Goal: Information Seeking & Learning: Find specific page/section

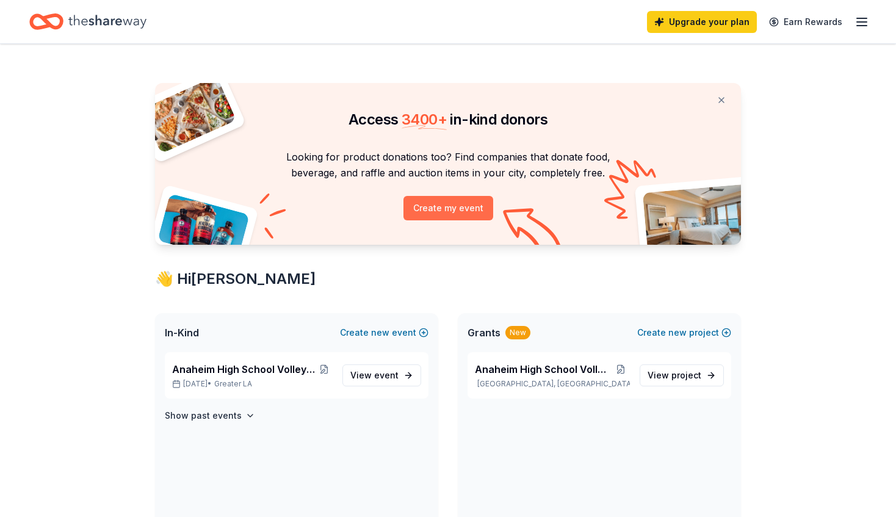
click at [445, 205] on button "Create my event" at bounding box center [449, 208] width 90 height 24
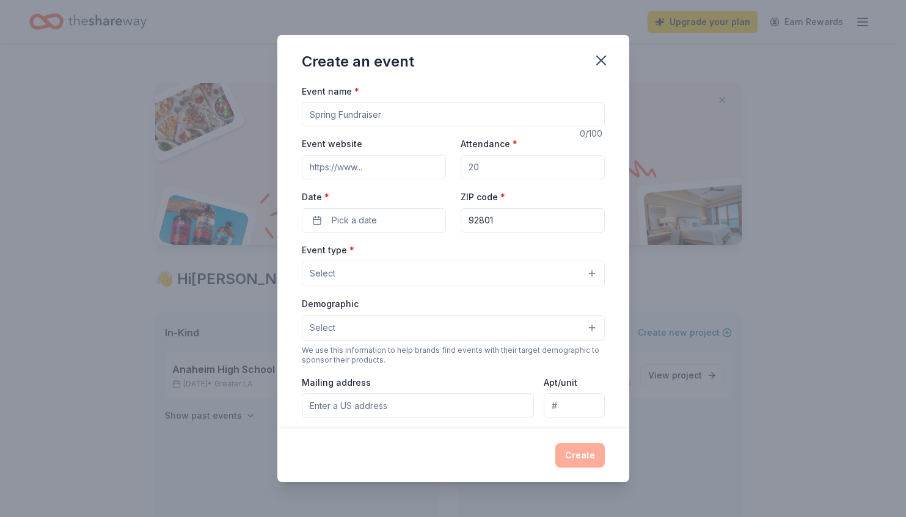
click at [378, 112] on input "Event name *" at bounding box center [453, 114] width 303 height 24
click at [364, 123] on input "Event name *" at bounding box center [453, 114] width 303 height 24
click at [352, 279] on button "Select" at bounding box center [453, 274] width 303 height 26
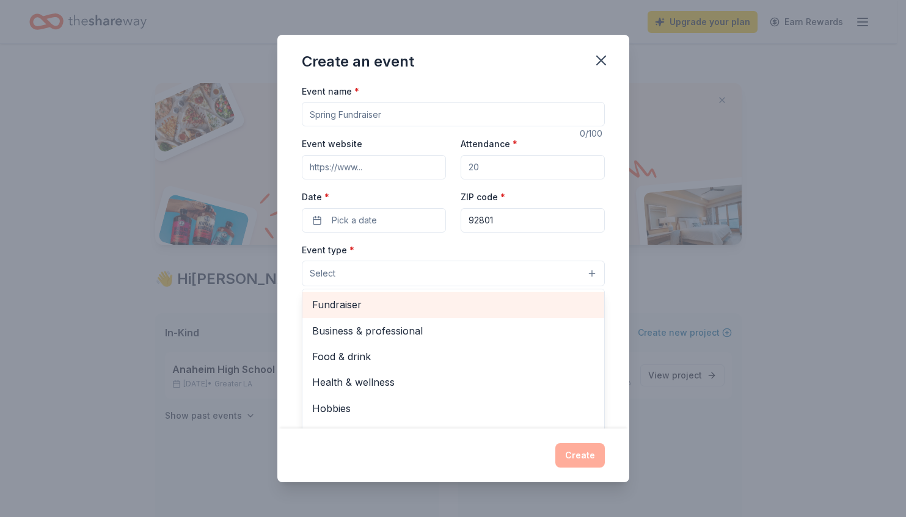
click at [363, 308] on span "Fundraiser" at bounding box center [453, 305] width 282 height 16
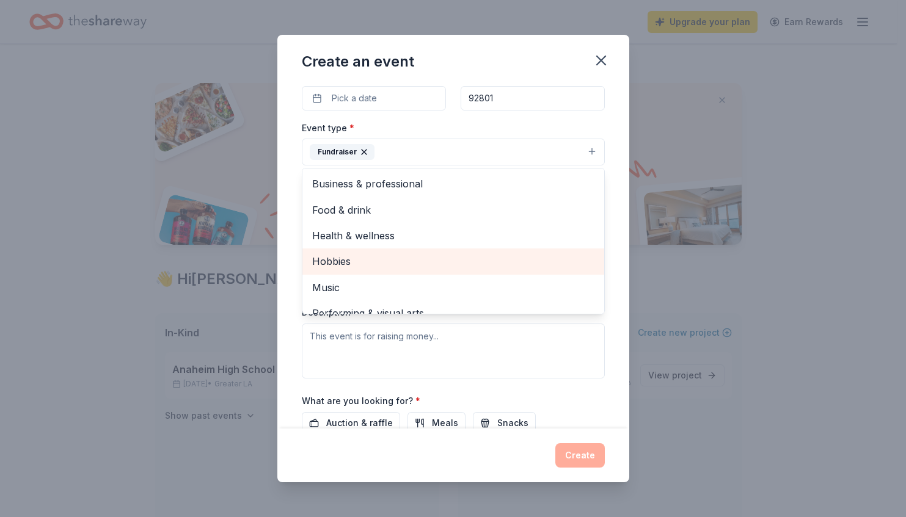
scroll to position [15, 0]
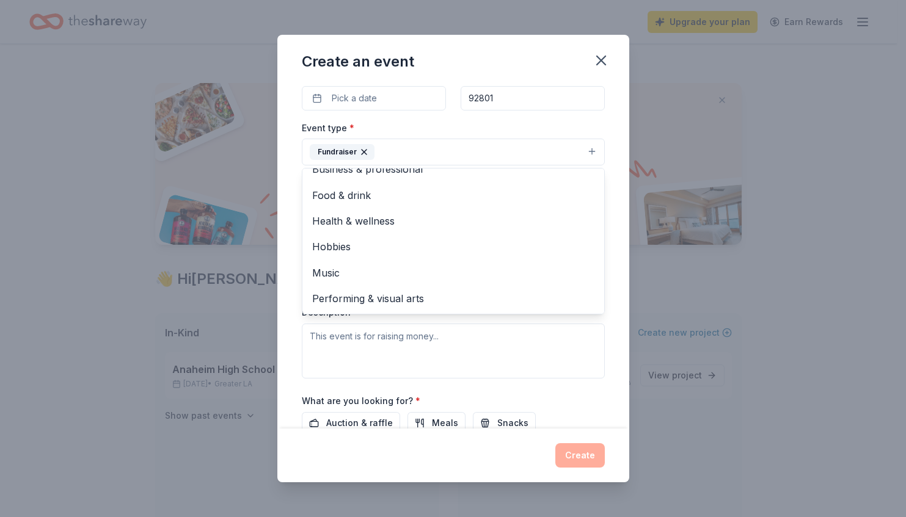
click at [598, 377] on div "Event name * 0 /100 Event website Attendance * Date * Pick a date ZIP code * 92…" at bounding box center [453, 257] width 352 height 346
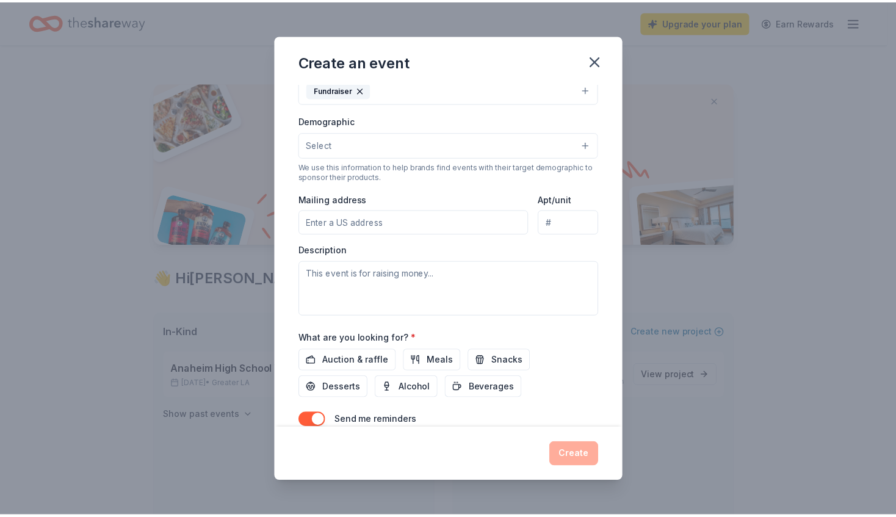
scroll to position [239, 0]
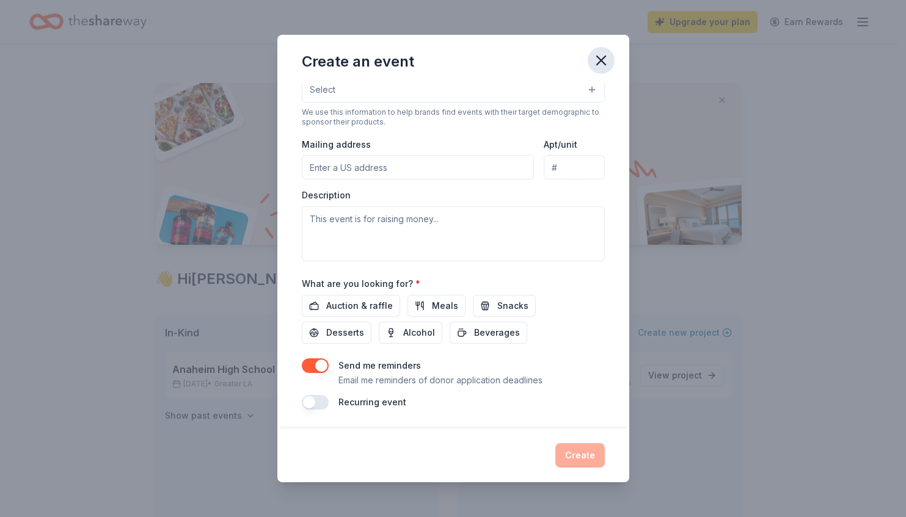
click at [601, 62] on icon "button" at bounding box center [600, 60] width 17 height 17
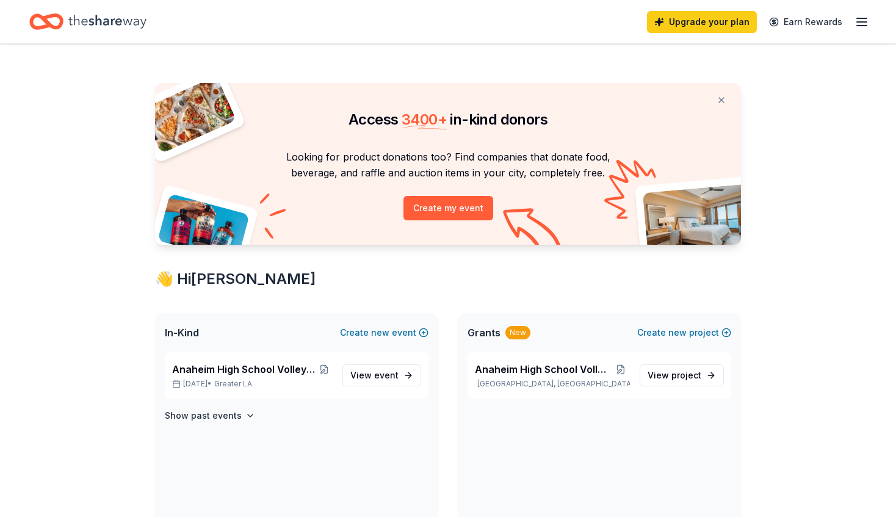
scroll to position [183, 0]
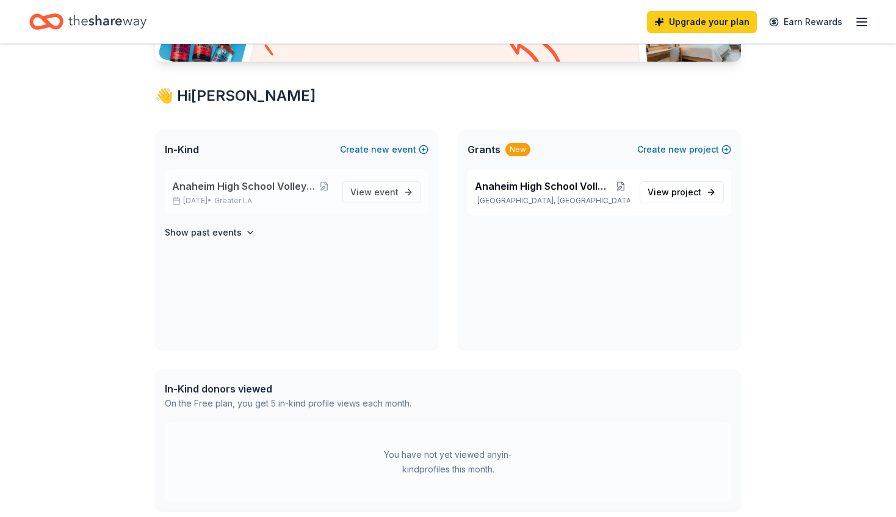
click at [278, 190] on span "Anaheim High School Volleyball Fundraiser" at bounding box center [243, 186] width 143 height 15
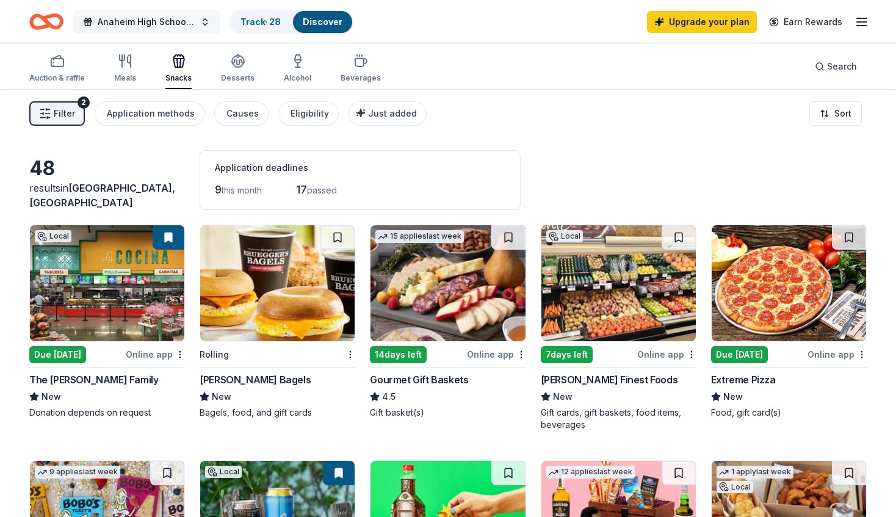
click at [190, 23] on span "Anaheim High School Volleyball Fundraiser" at bounding box center [147, 22] width 98 height 15
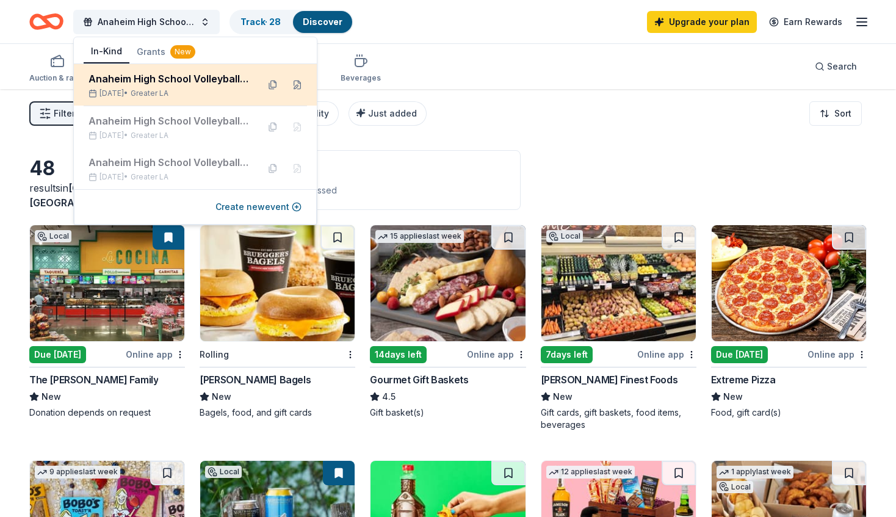
click at [178, 85] on div "Anaheim High School Volleyball Fundraiser" at bounding box center [169, 78] width 160 height 15
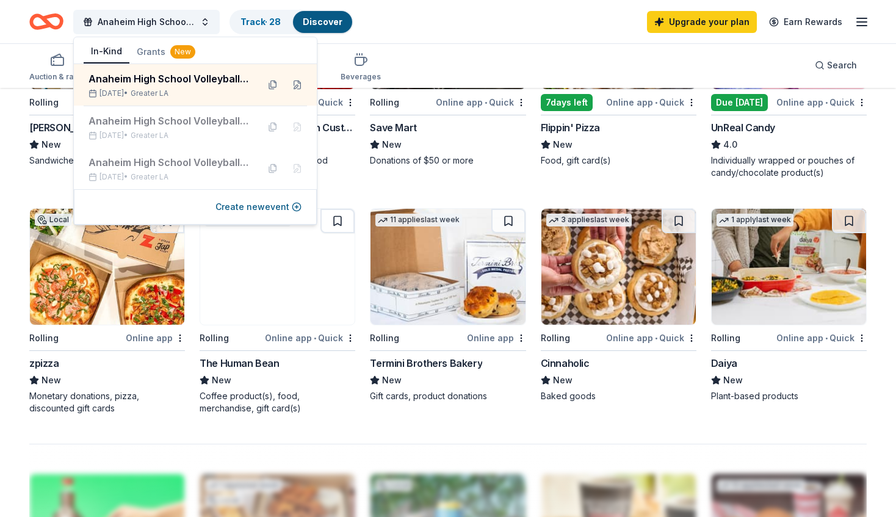
scroll to position [733, 0]
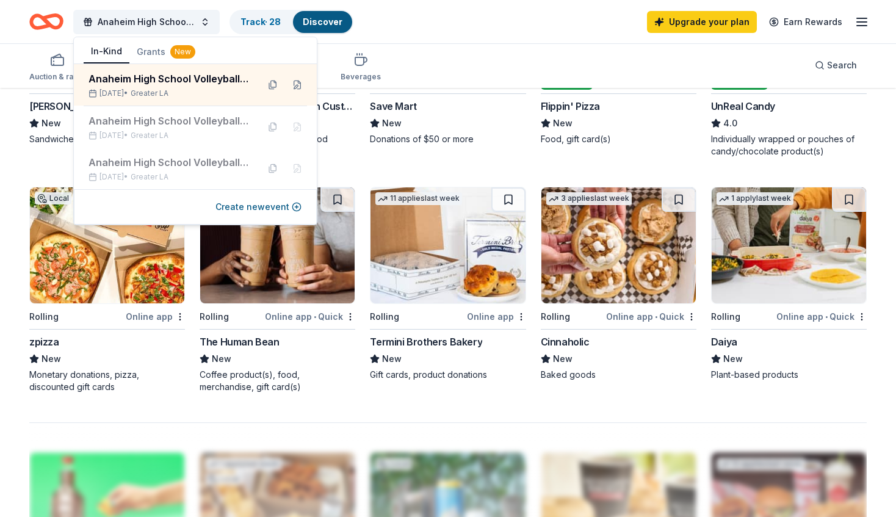
click at [568, 246] on img at bounding box center [619, 245] width 154 height 116
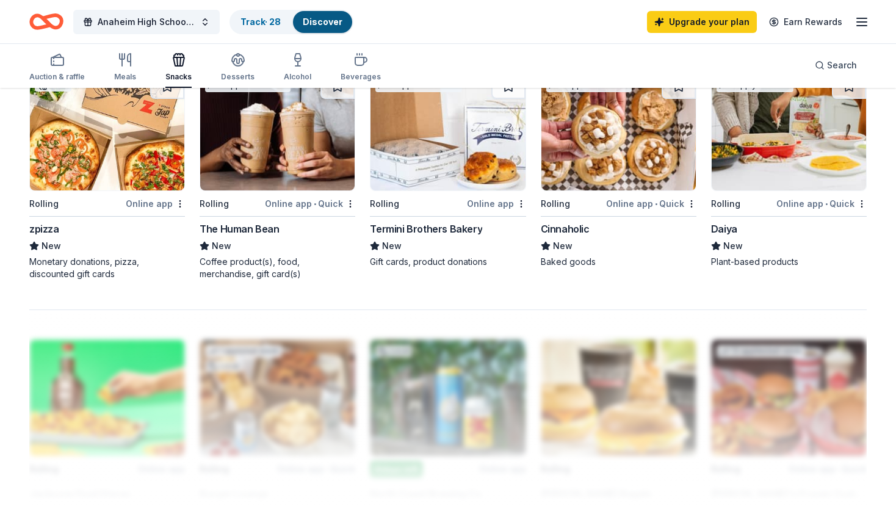
scroll to position [916, 0]
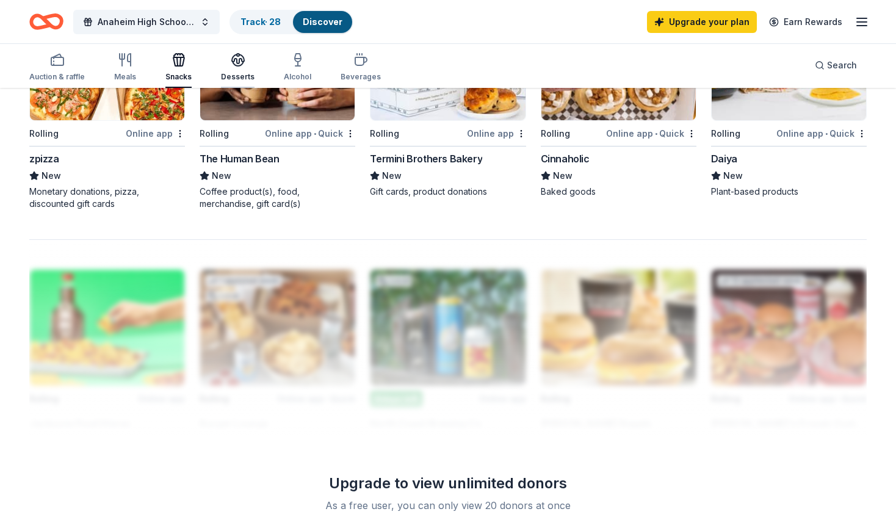
click at [227, 76] on div "Desserts" at bounding box center [238, 77] width 34 height 10
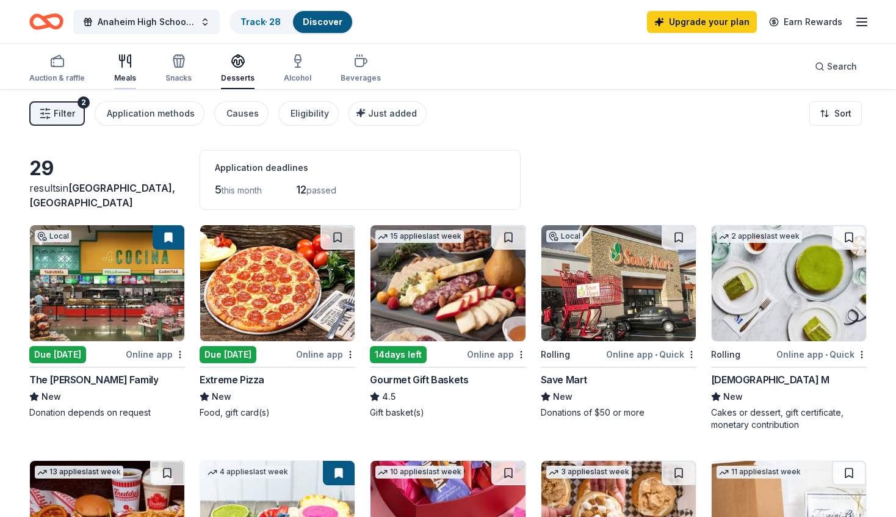
click at [126, 70] on div "Meals" at bounding box center [125, 68] width 22 height 29
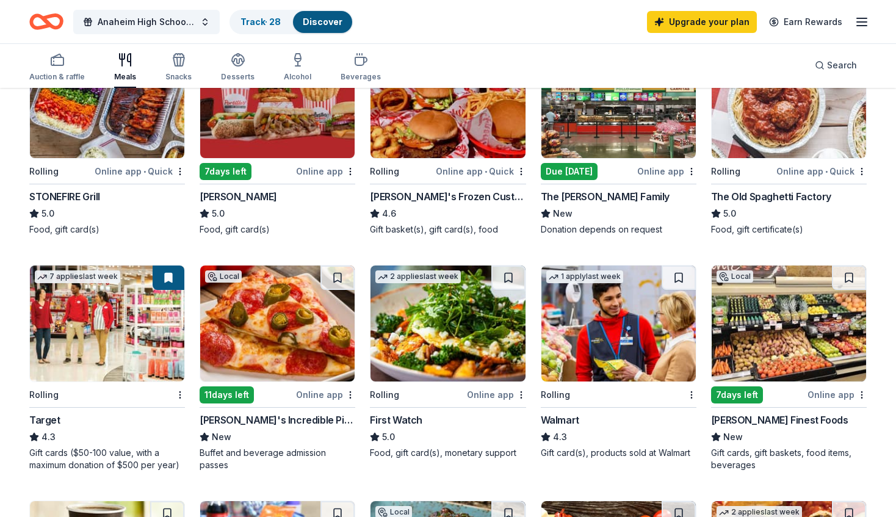
scroll to position [244, 0]
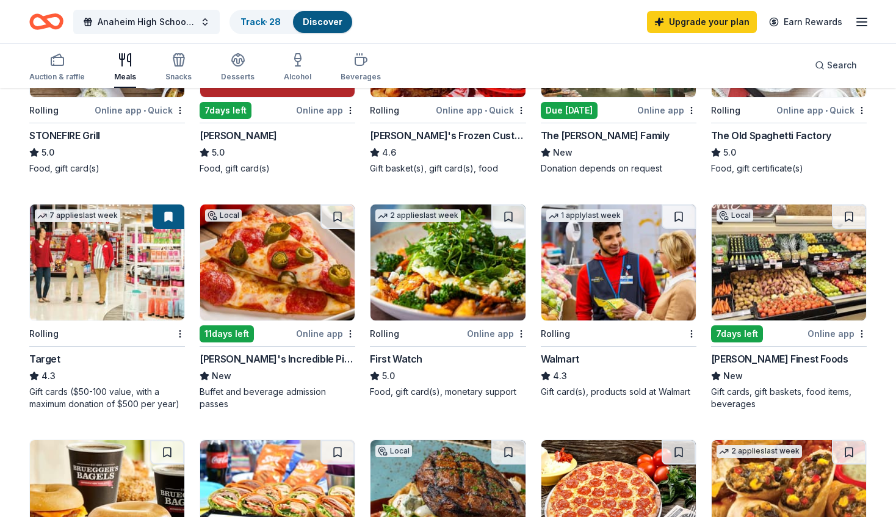
click at [320, 262] on img at bounding box center [277, 263] width 154 height 116
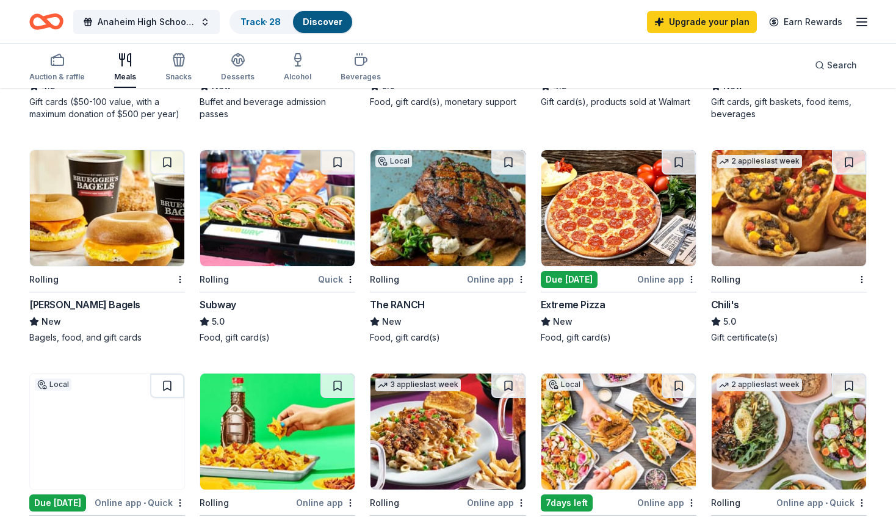
scroll to position [550, 0]
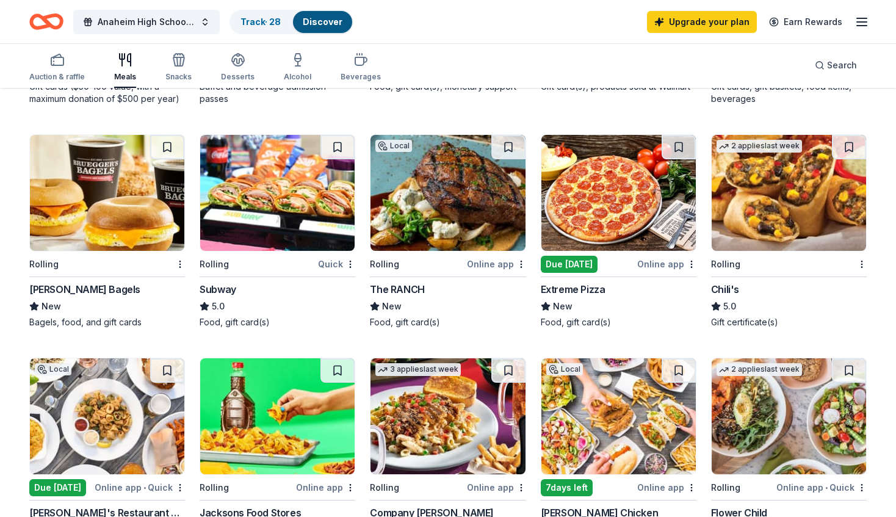
click at [295, 210] on img at bounding box center [277, 193] width 154 height 116
click at [479, 207] on img at bounding box center [448, 193] width 154 height 116
click at [779, 199] on img at bounding box center [789, 193] width 154 height 116
click at [650, 216] on img at bounding box center [619, 193] width 154 height 116
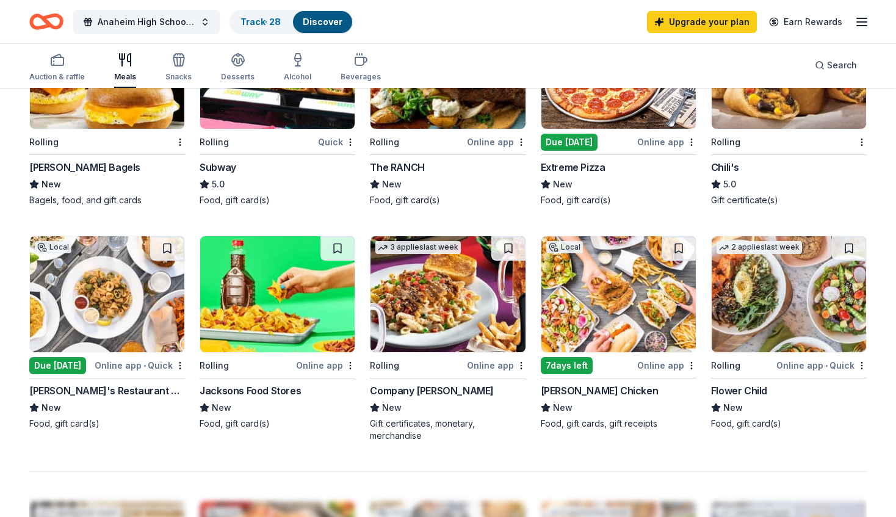
scroll to position [916, 0]
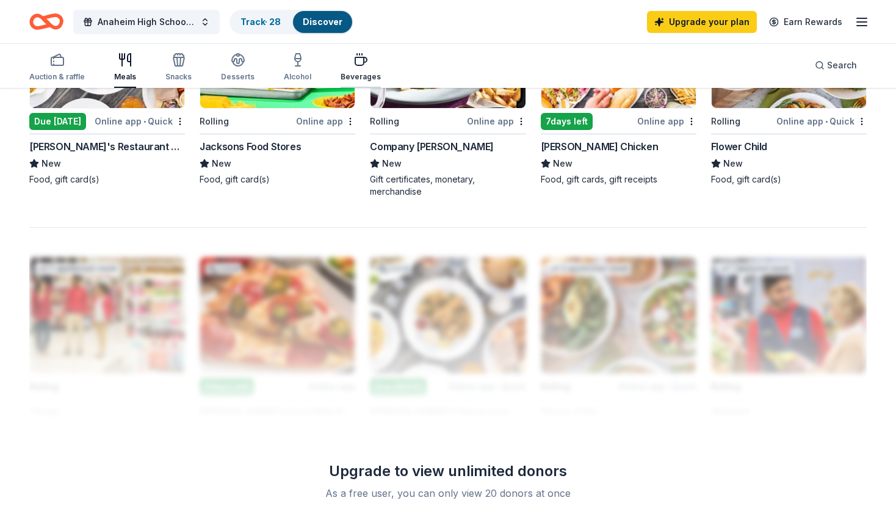
click at [349, 68] on div "Beverages" at bounding box center [361, 67] width 40 height 29
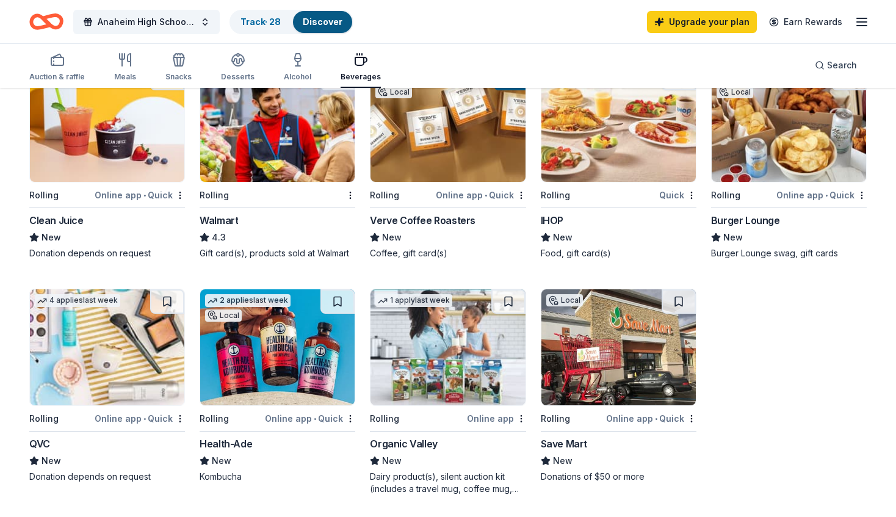
scroll to position [733, 0]
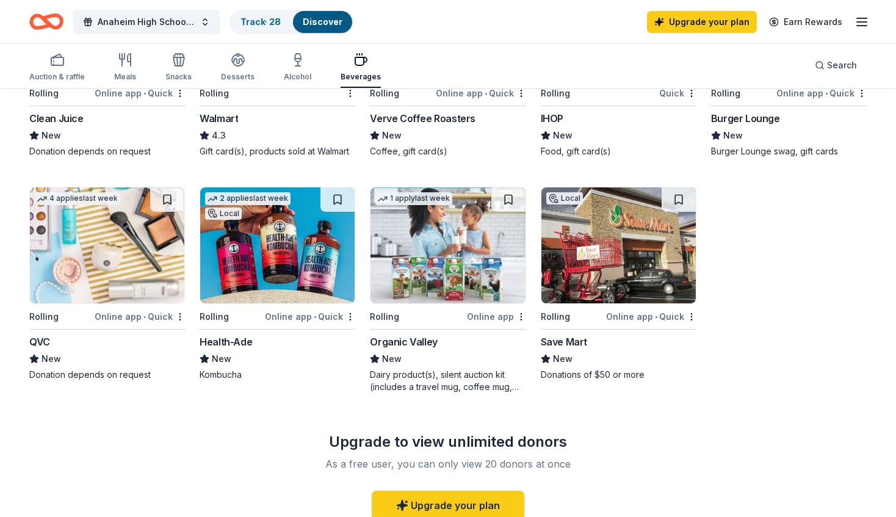
click at [275, 241] on img at bounding box center [277, 245] width 154 height 116
click at [123, 258] on img at bounding box center [107, 245] width 154 height 116
click at [176, 28] on span "Anaheim High School Volleyball Fundraiser" at bounding box center [147, 22] width 98 height 15
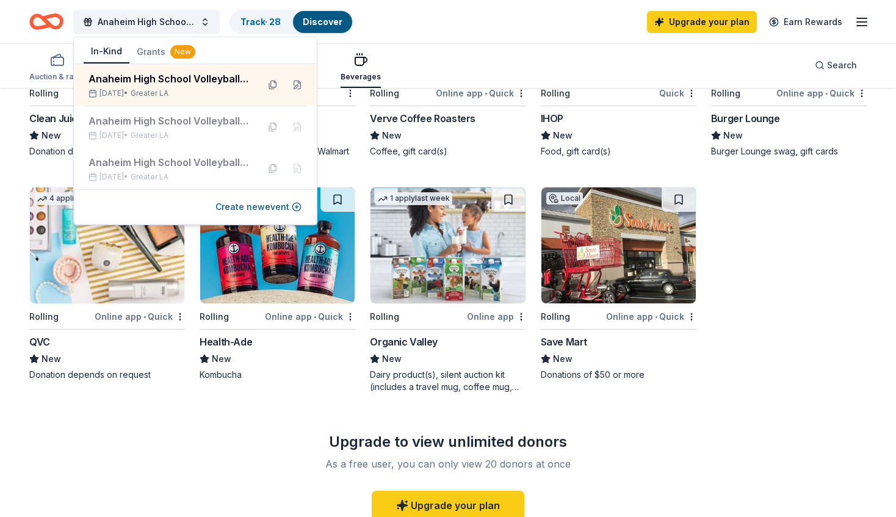
click at [163, 48] on button "Grants New" at bounding box center [165, 52] width 73 height 22
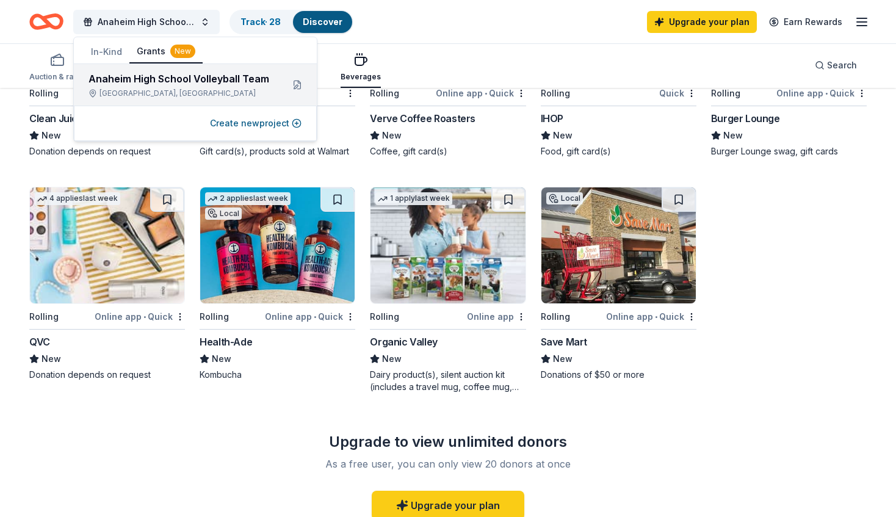
click at [167, 103] on div "Anaheim High School Volleyball Team Anaheim, CA" at bounding box center [195, 85] width 243 height 42
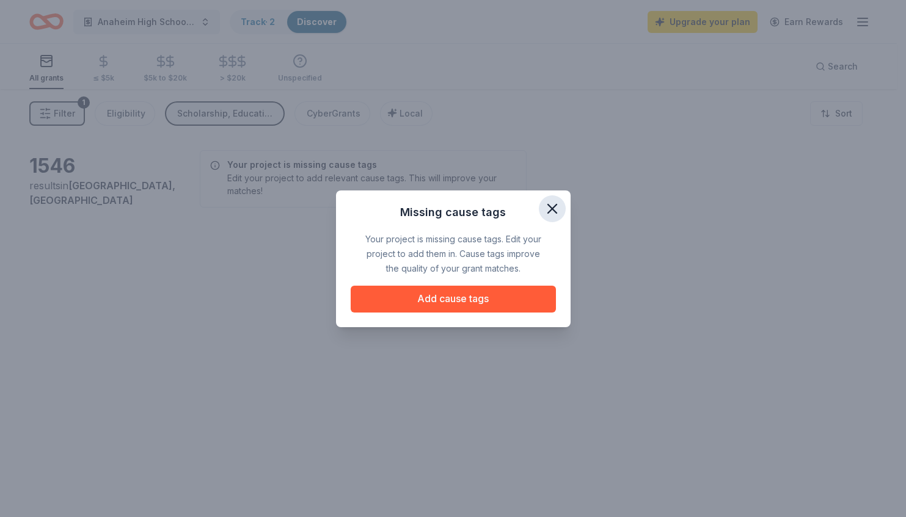
click at [553, 205] on icon "button" at bounding box center [551, 208] width 17 height 17
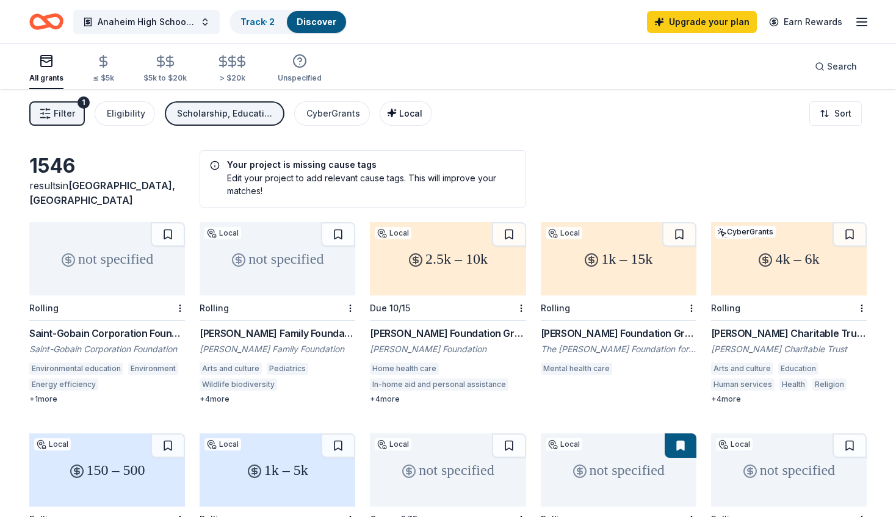
click at [393, 120] on div "Local" at bounding box center [407, 113] width 31 height 15
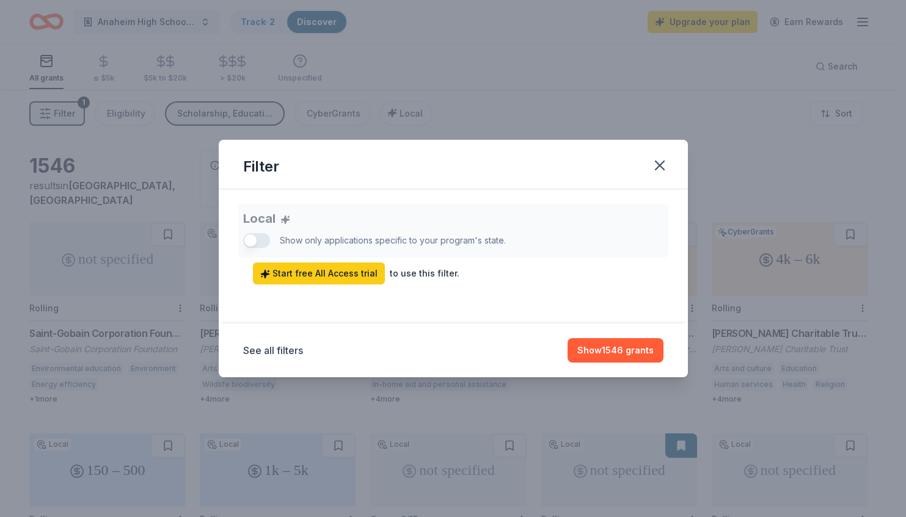
click at [264, 239] on div "Local Show only applications specific to your program's state. Start free All A…" at bounding box center [453, 244] width 420 height 81
click at [613, 350] on button "Show 1546 grants" at bounding box center [615, 350] width 96 height 24
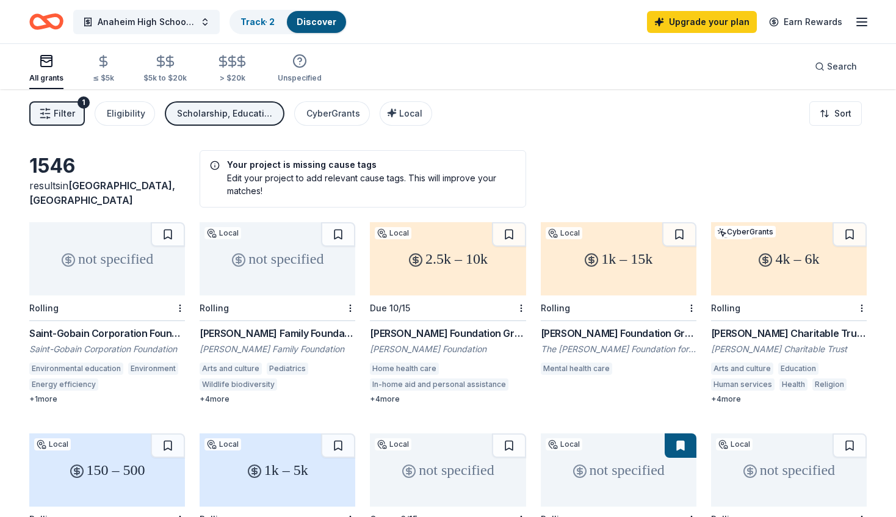
click at [50, 123] on button "Filter 1" at bounding box center [57, 113] width 56 height 24
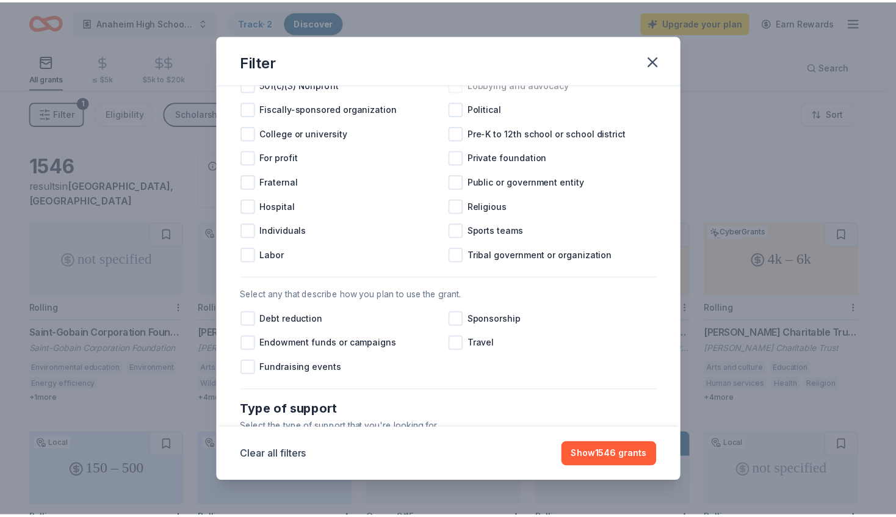
scroll to position [183, 0]
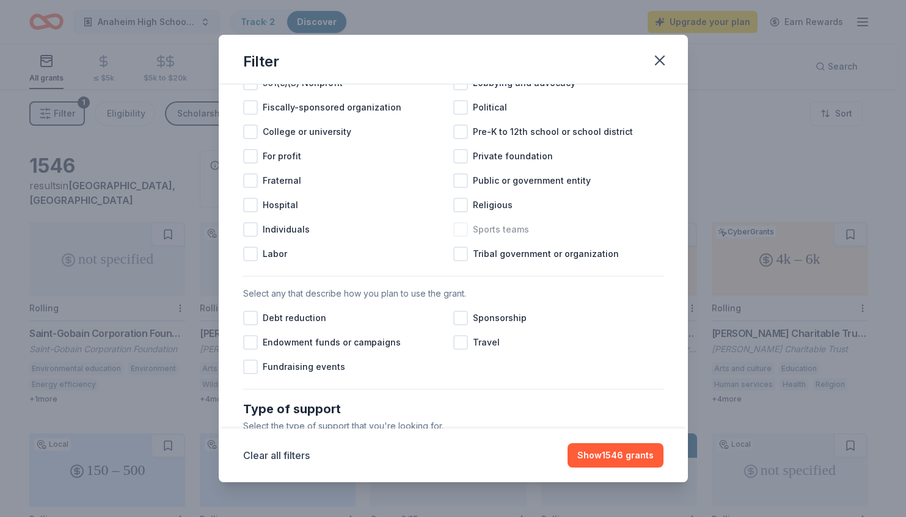
click at [459, 236] on div at bounding box center [460, 229] width 15 height 15
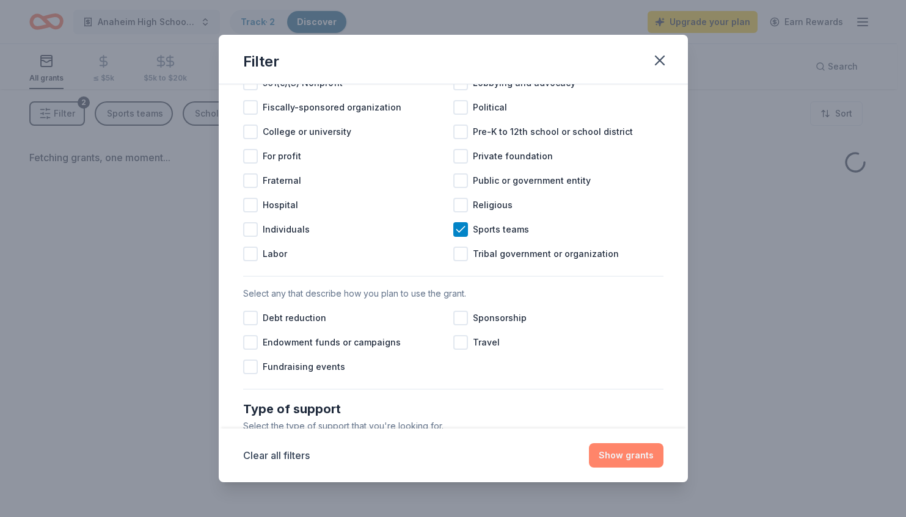
click at [609, 460] on button "Show grants" at bounding box center [626, 455] width 74 height 24
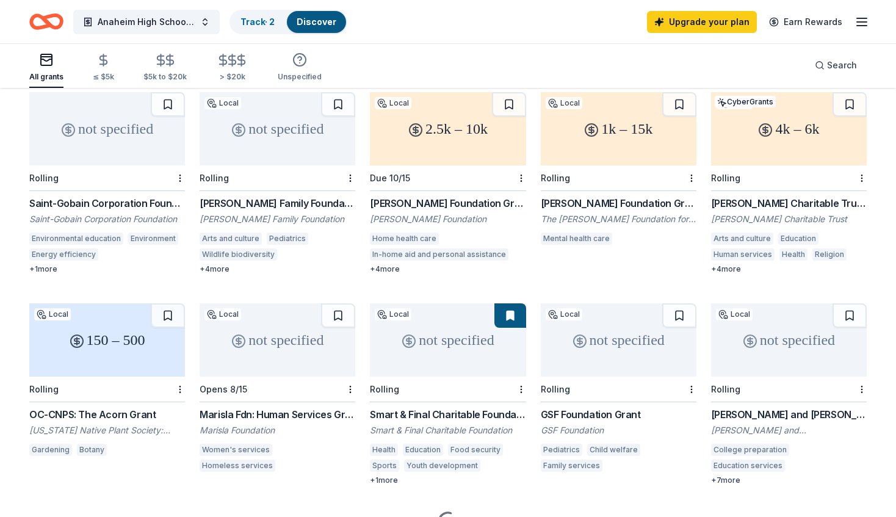
scroll to position [61, 0]
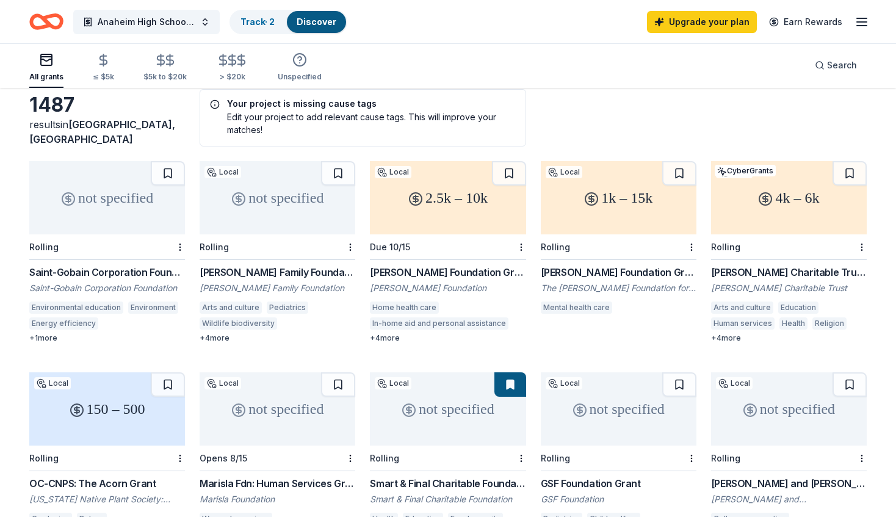
click at [608, 222] on div "1k – 15k" at bounding box center [619, 197] width 156 height 73
click at [473, 201] on div "2.5k – 10k" at bounding box center [448, 197] width 156 height 73
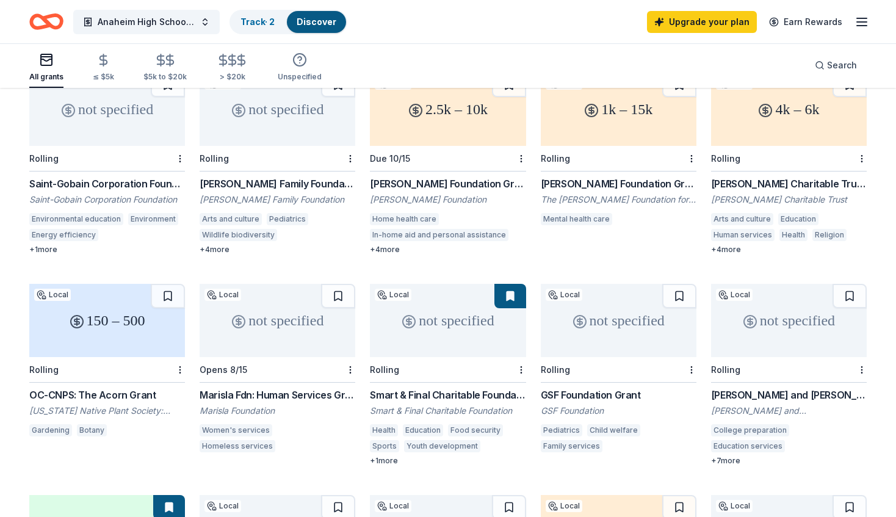
scroll to position [183, 0]
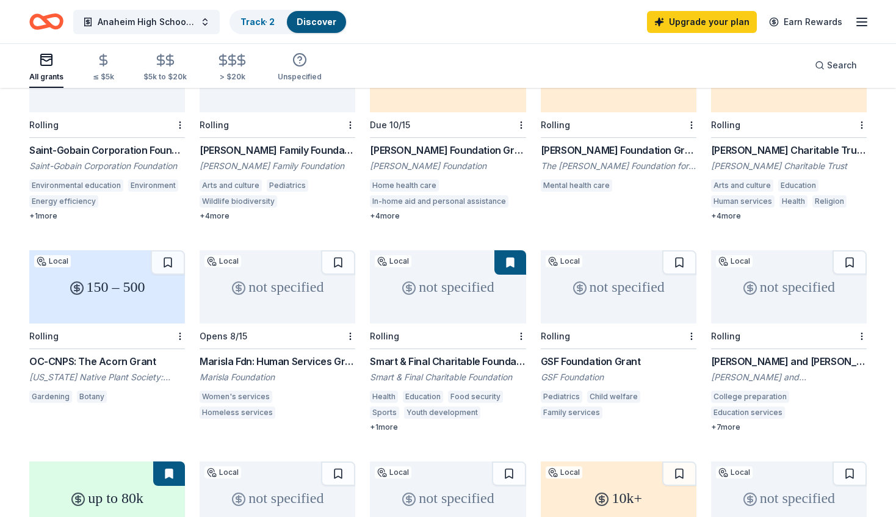
click at [126, 285] on div "150 – 500" at bounding box center [107, 286] width 156 height 73
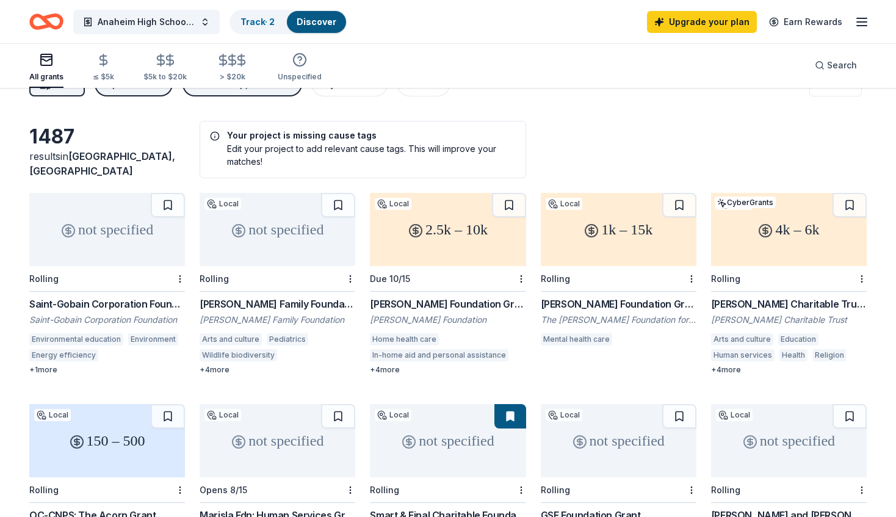
scroll to position [0, 0]
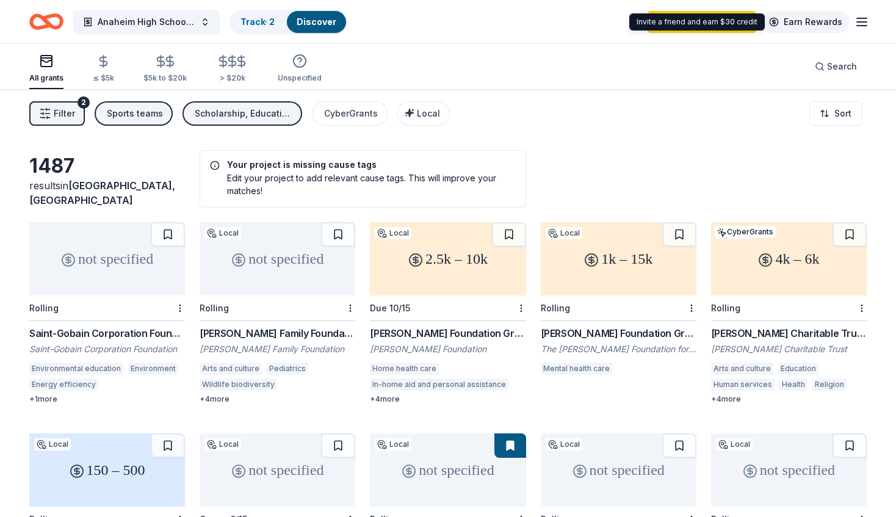
click at [832, 25] on link "Earn Rewards" at bounding box center [806, 22] width 88 height 22
click at [109, 64] on div "button" at bounding box center [103, 61] width 21 height 14
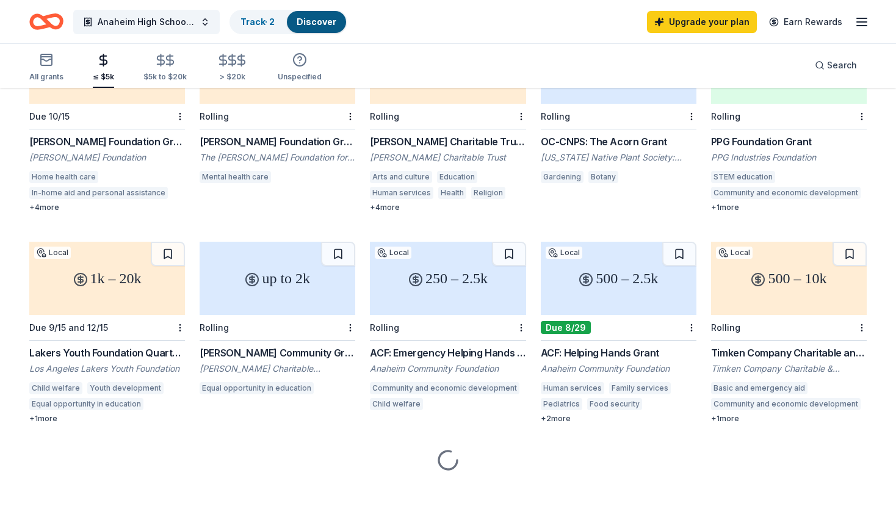
scroll to position [196, 0]
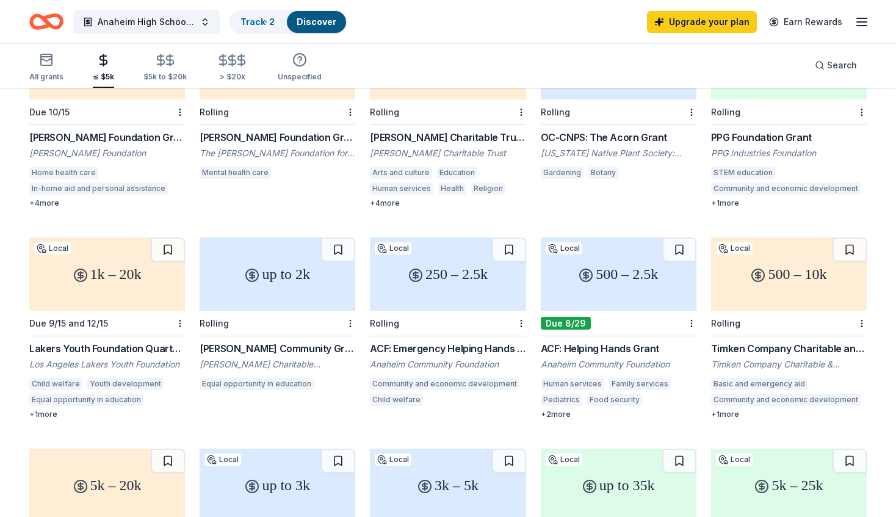
click at [605, 296] on div "500 – 2.5k" at bounding box center [619, 274] width 156 height 73
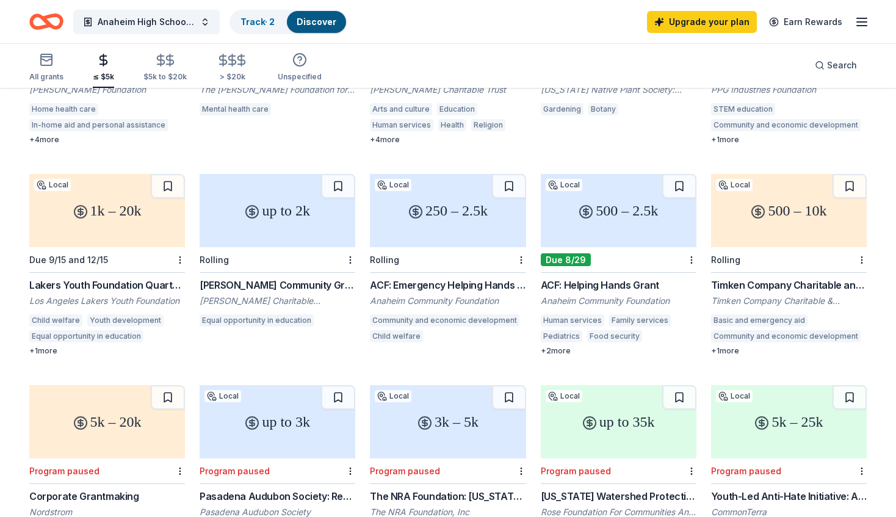
scroll to position [257, 0]
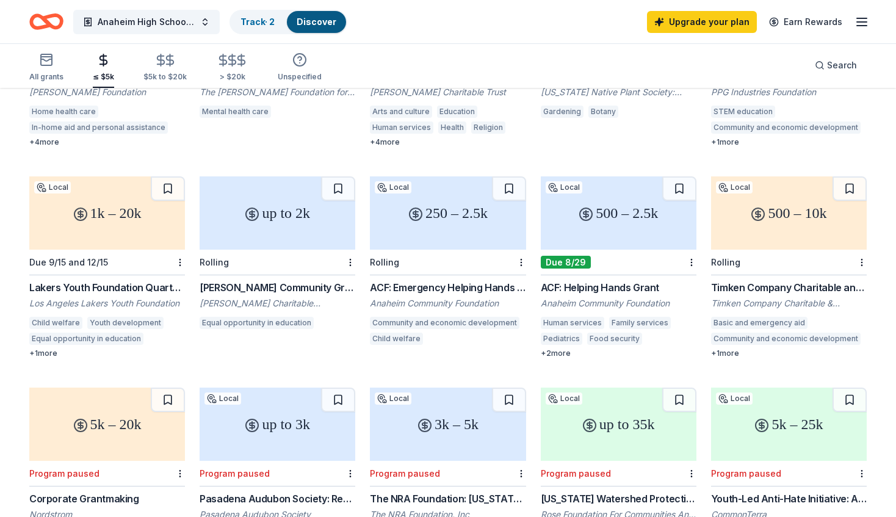
click at [779, 208] on div "500 – 10k" at bounding box center [789, 212] width 156 height 73
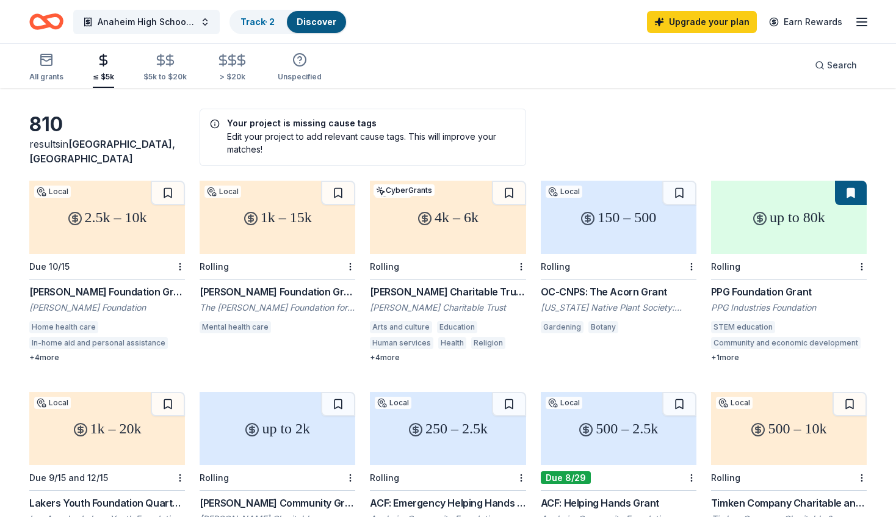
scroll to position [0, 0]
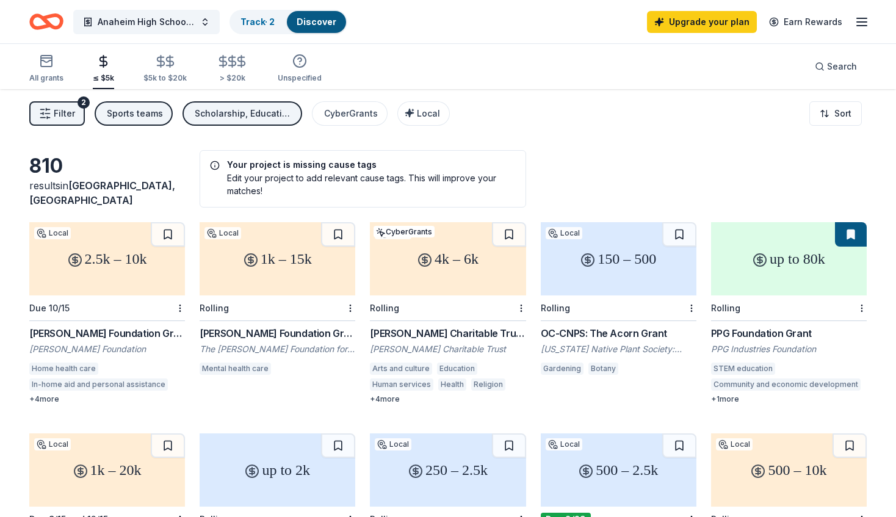
click at [118, 277] on div "2.5k – 10k" at bounding box center [107, 258] width 156 height 73
click at [336, 111] on div "CyberGrants" at bounding box center [351, 113] width 54 height 15
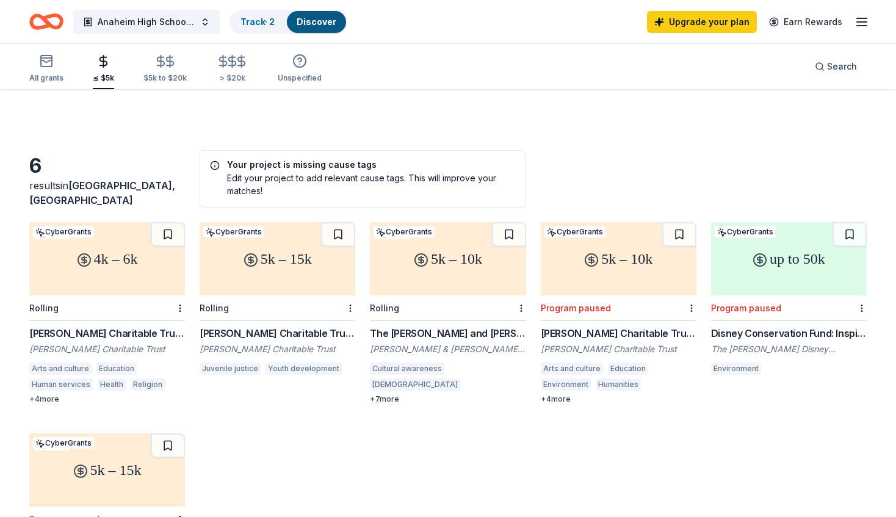
scroll to position [113, 0]
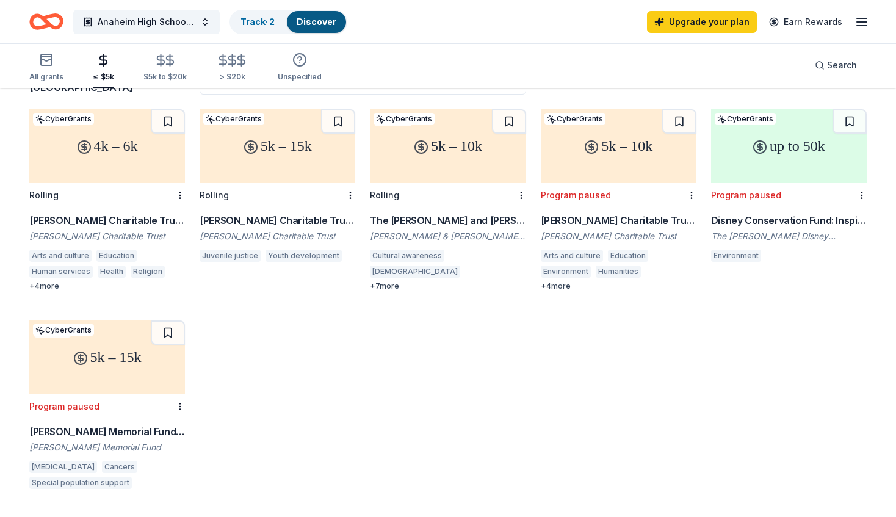
click at [797, 163] on div "up to 50k" at bounding box center [789, 145] width 156 height 73
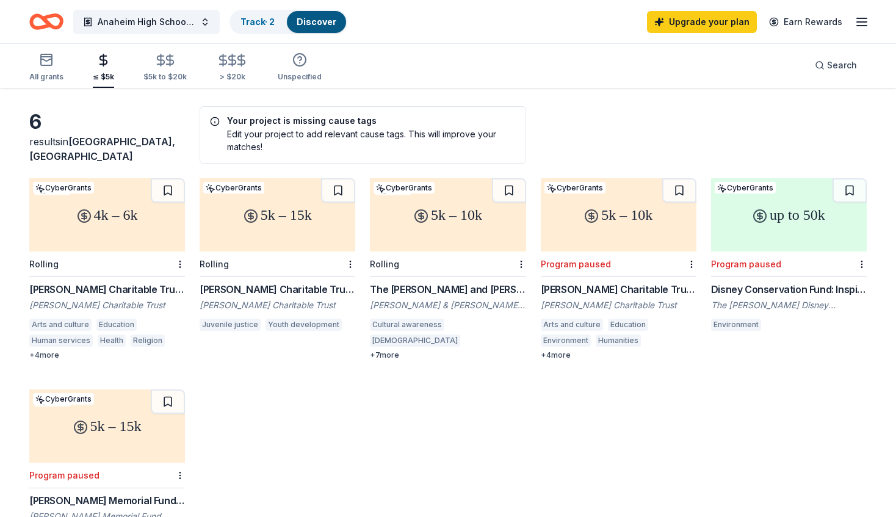
scroll to position [0, 0]
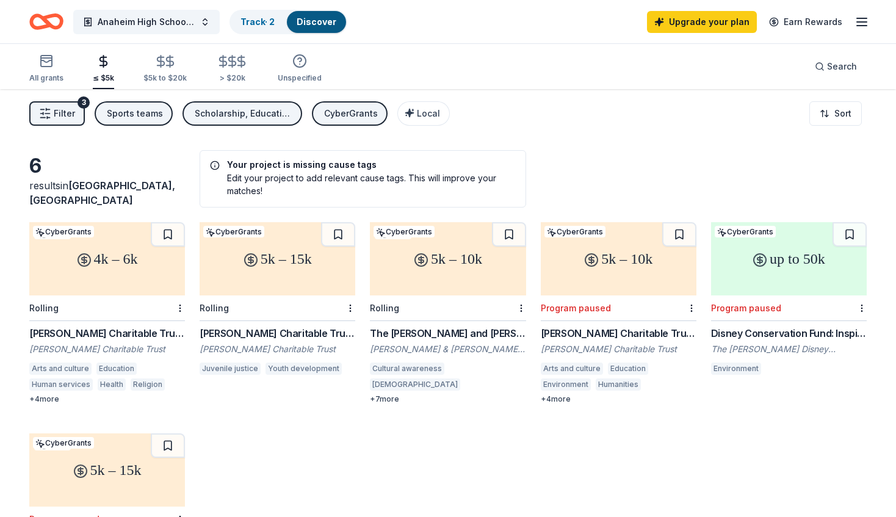
click at [286, 38] on div "Anaheim High School Volleyball Team Track · 2 Discover Upgrade your plan Earn R…" at bounding box center [448, 21] width 896 height 43
click at [270, 31] on div "Track · 2" at bounding box center [258, 22] width 54 height 22
click at [267, 26] on link "Track · 2" at bounding box center [258, 21] width 34 height 10
click at [260, 21] on link "Track · 2" at bounding box center [258, 21] width 34 height 10
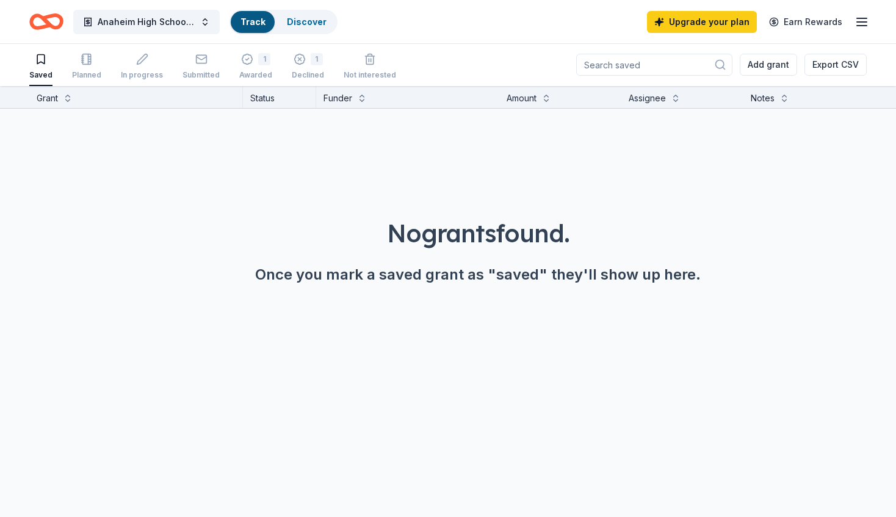
click at [251, 16] on link "Track" at bounding box center [253, 21] width 24 height 10
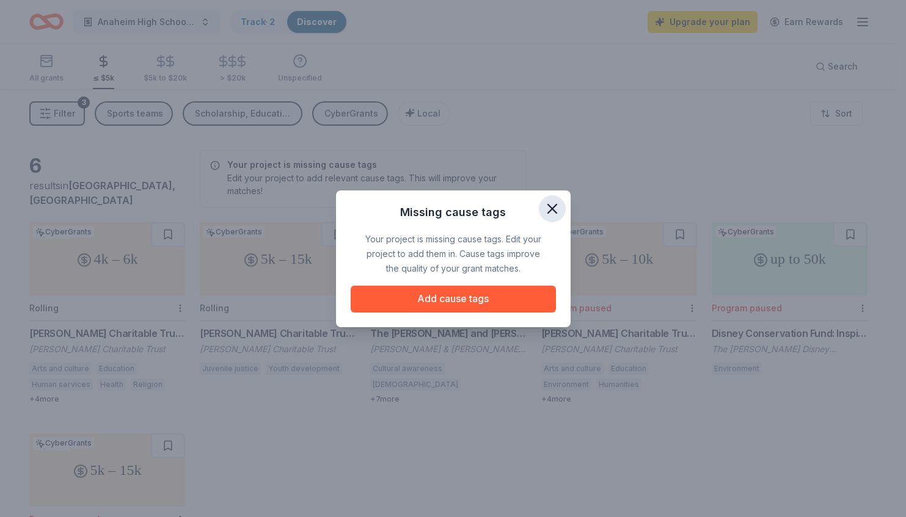
click at [546, 208] on icon "button" at bounding box center [551, 208] width 17 height 17
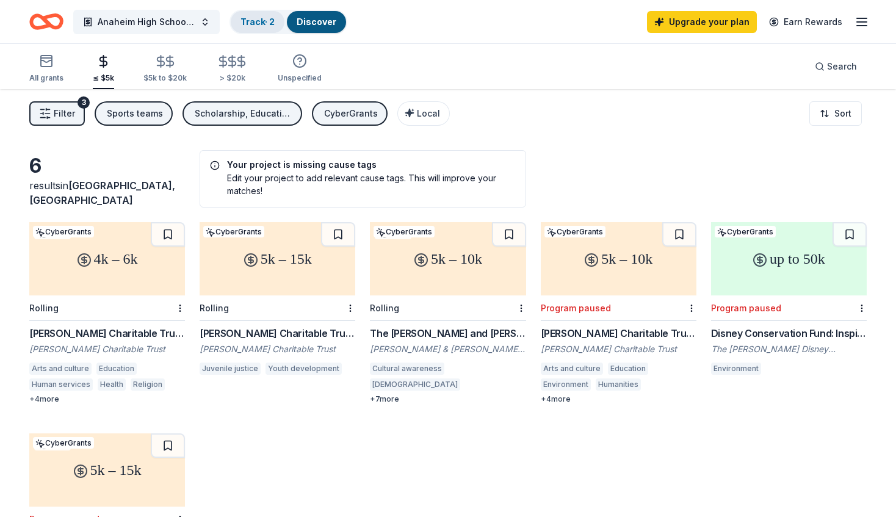
click at [267, 21] on link "Track · 2" at bounding box center [258, 21] width 34 height 10
click at [263, 20] on link "Track · 2" at bounding box center [258, 21] width 34 height 10
click at [279, 21] on div "Track · 2" at bounding box center [258, 22] width 54 height 22
click at [241, 20] on link "Track · 2" at bounding box center [258, 21] width 34 height 10
click at [158, 78] on div "$5k to $20k" at bounding box center [164, 78] width 43 height 10
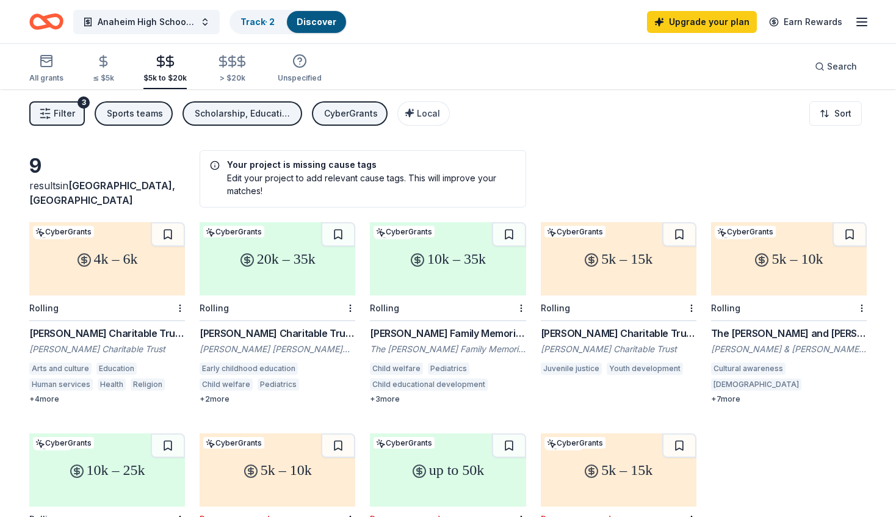
click at [246, 57] on div "All grants ≤ $5k $5k to $20k > $20k Unspecified" at bounding box center [175, 69] width 292 height 40
click at [281, 62] on div "button" at bounding box center [300, 61] width 44 height 15
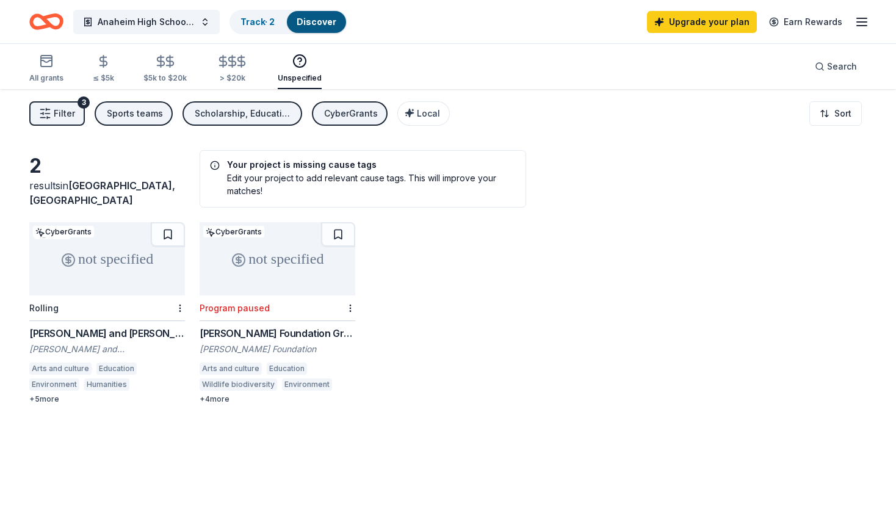
click at [121, 284] on div "not specified" at bounding box center [107, 258] width 156 height 73
click at [43, 26] on icon "Home" at bounding box center [40, 21] width 19 height 12
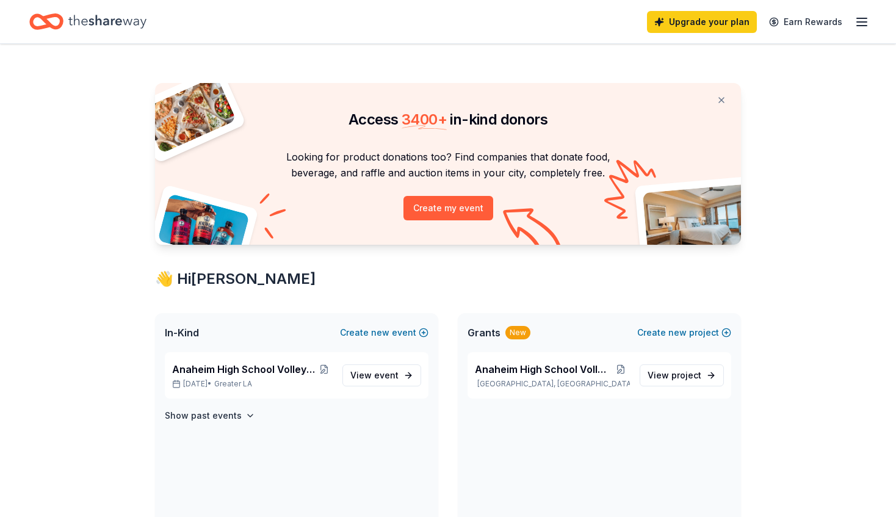
click at [109, 29] on icon "Home" at bounding box center [107, 21] width 78 height 25
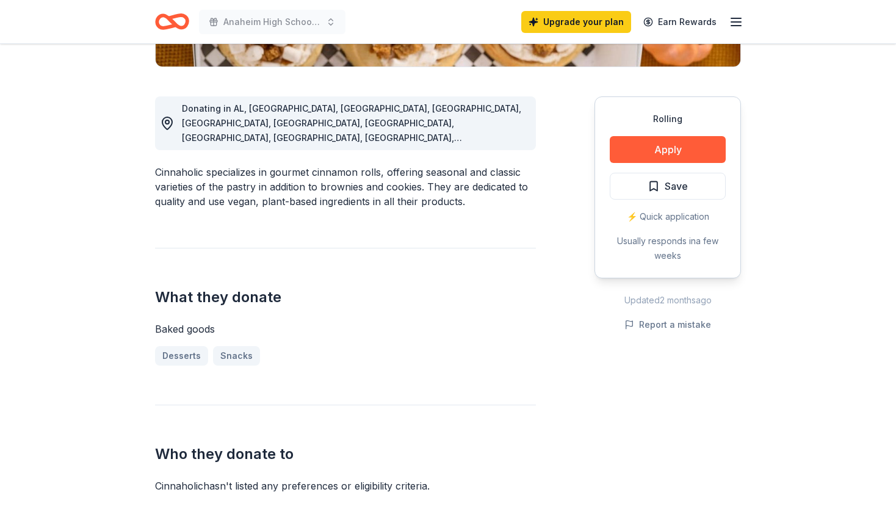
scroll to position [305, 0]
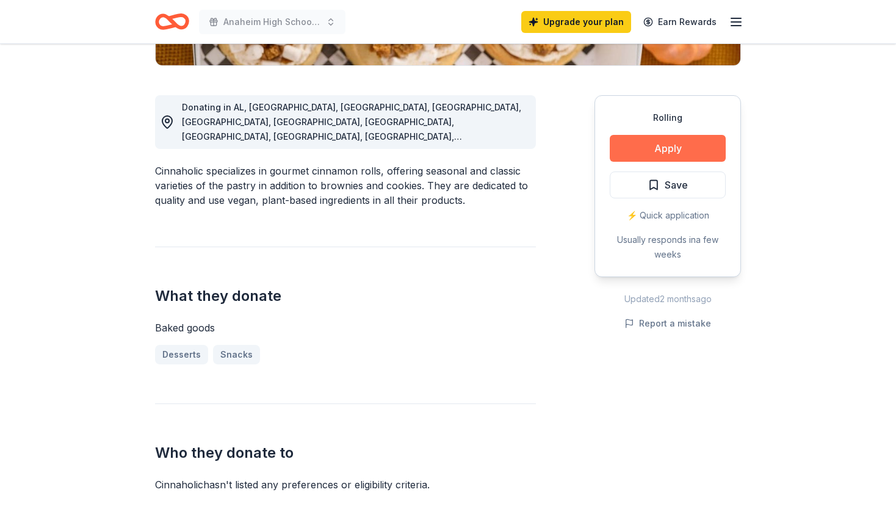
click at [654, 160] on button "Apply" at bounding box center [668, 148] width 116 height 27
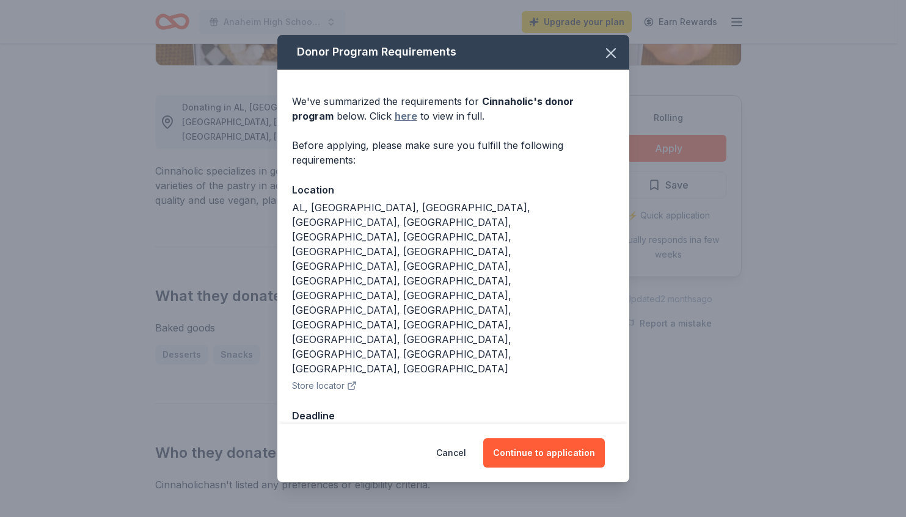
click at [394, 123] on link "here" at bounding box center [405, 116] width 23 height 15
click at [620, 67] on button "button" at bounding box center [610, 53] width 27 height 27
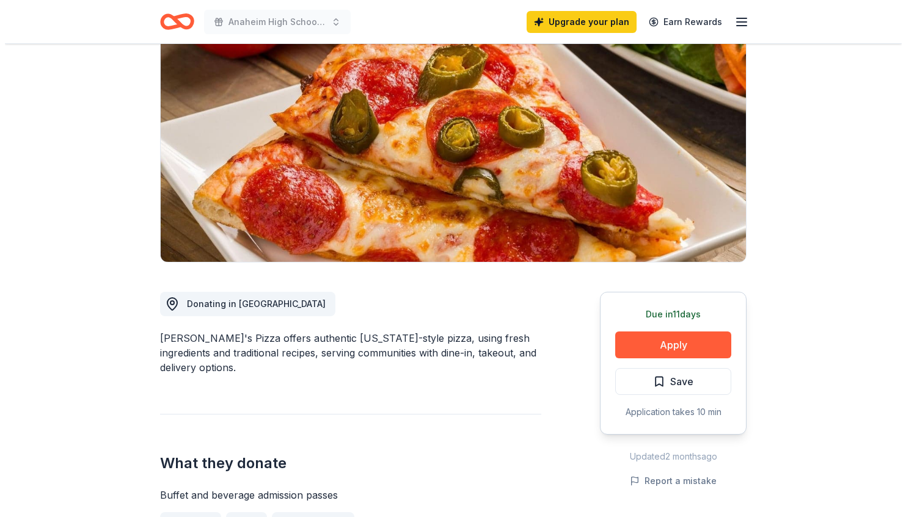
scroll to position [122, 0]
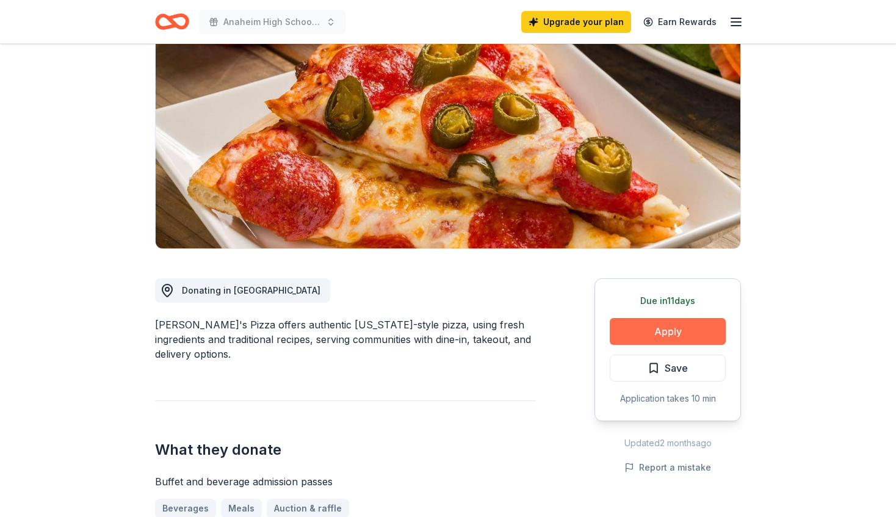
click at [670, 333] on button "Apply" at bounding box center [668, 331] width 116 height 27
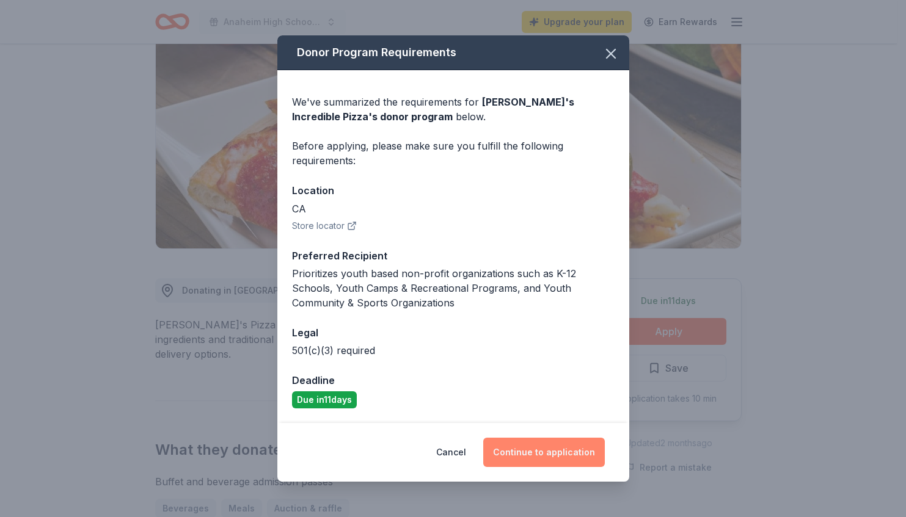
click at [561, 453] on button "Continue to application" at bounding box center [544, 452] width 122 height 29
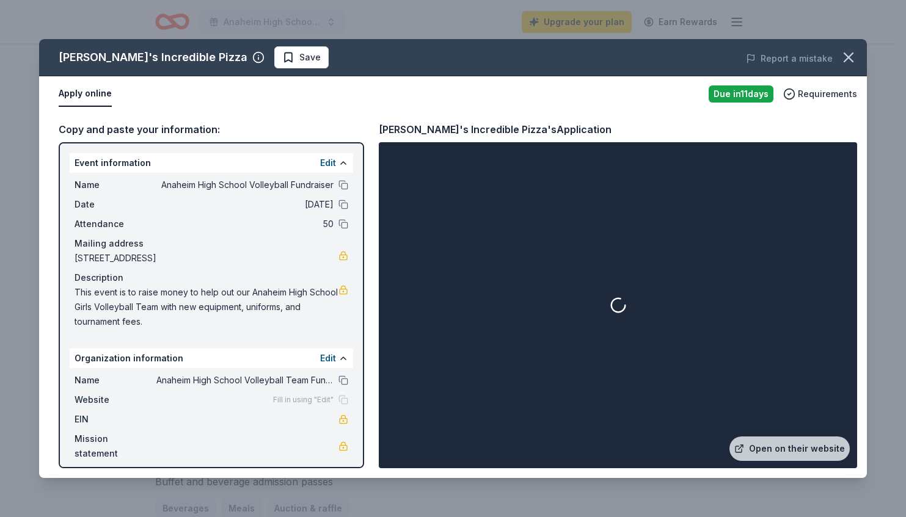
click at [95, 88] on button "Apply online" at bounding box center [85, 94] width 53 height 26
click at [97, 93] on button "Apply online" at bounding box center [85, 94] width 53 height 26
click at [798, 445] on link "Open on their website" at bounding box center [789, 449] width 120 height 24
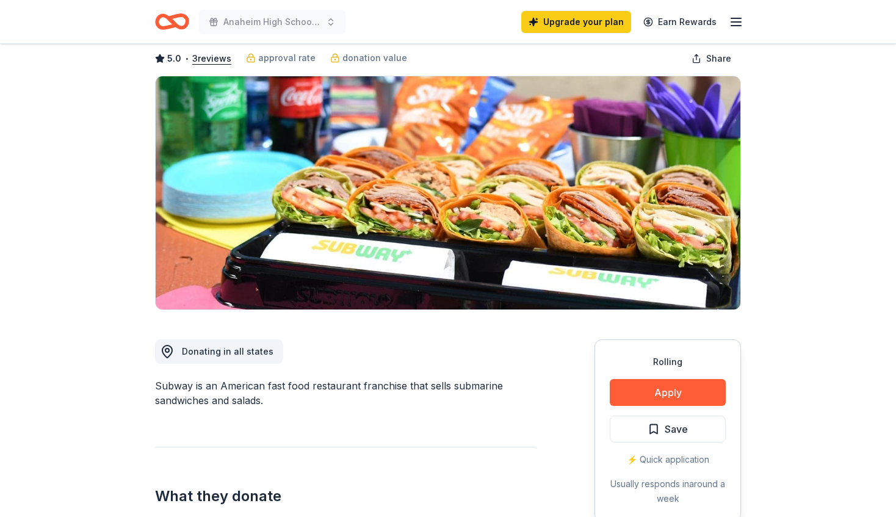
scroll to position [122, 0]
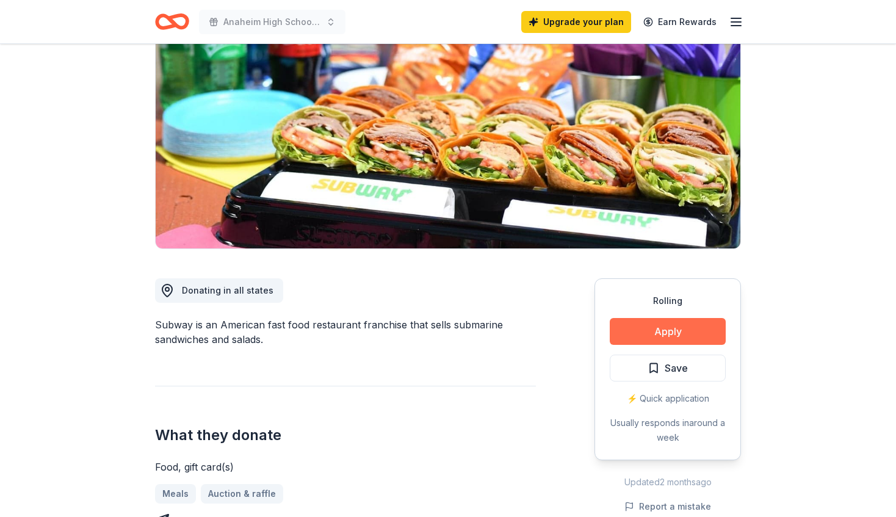
click at [651, 334] on button "Apply" at bounding box center [668, 331] width 116 height 27
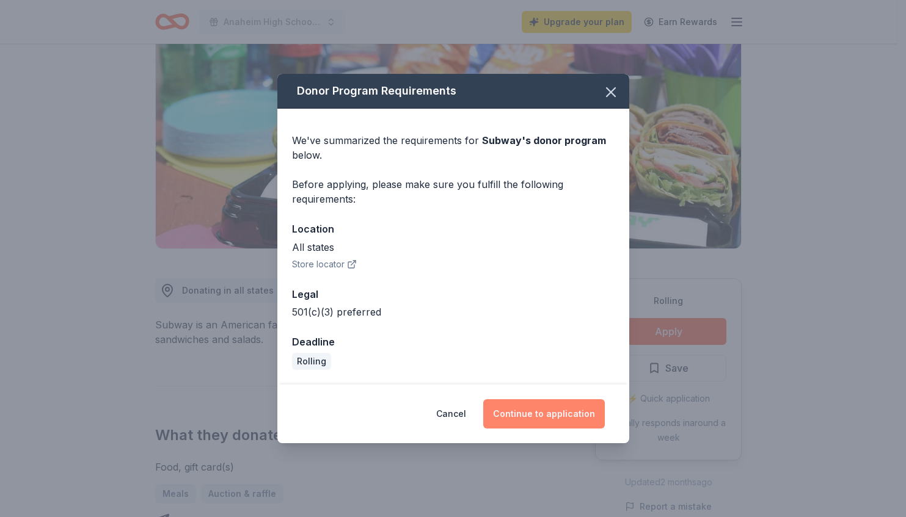
click at [549, 413] on button "Continue to application" at bounding box center [544, 413] width 122 height 29
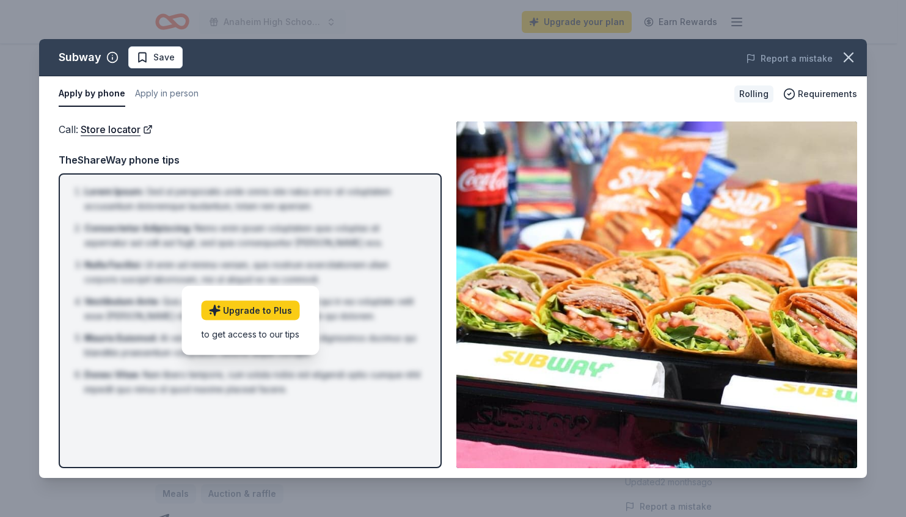
click at [323, 167] on div "TheShareWay phone tips" at bounding box center [250, 160] width 383 height 16
click at [173, 99] on button "Apply in person" at bounding box center [167, 94] width 64 height 26
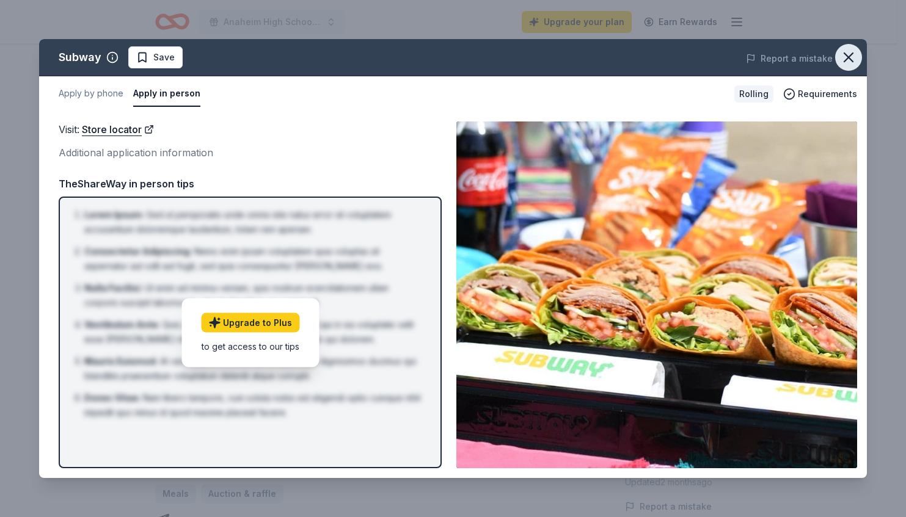
click at [844, 62] on icon "button" at bounding box center [848, 57] width 9 height 9
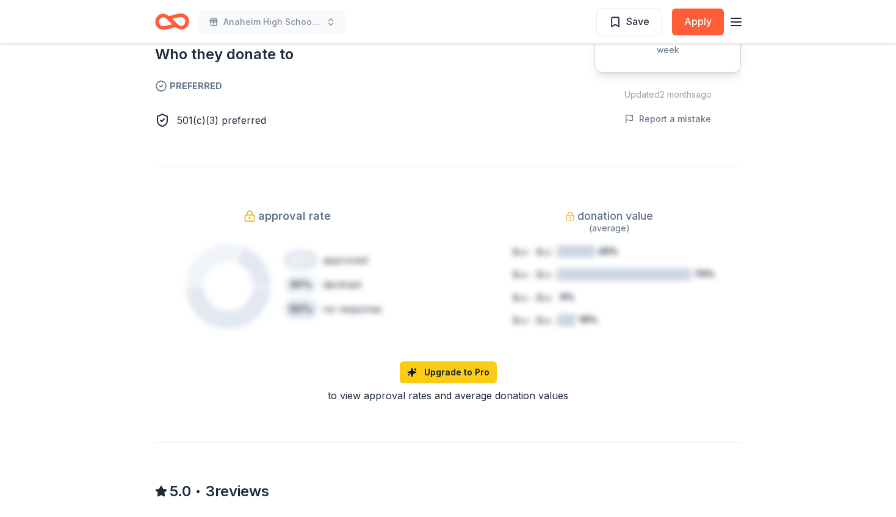
scroll to position [1038, 0]
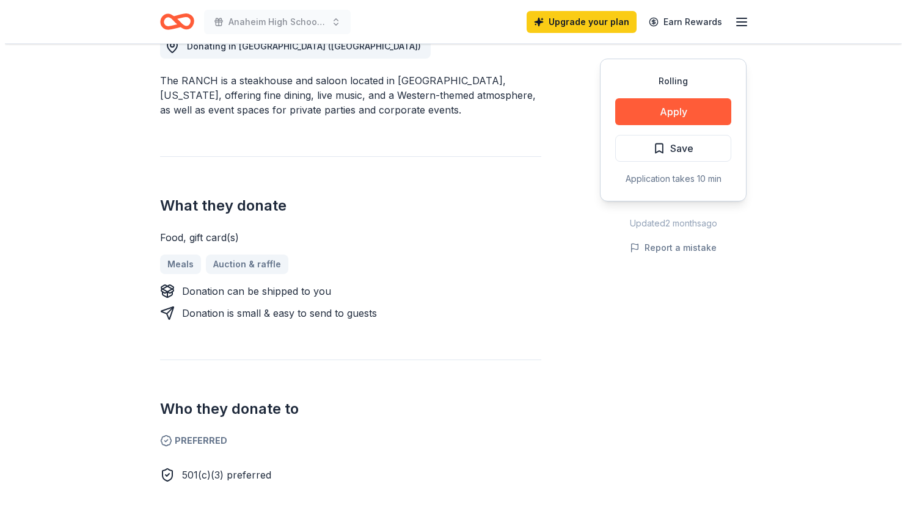
scroll to position [427, 0]
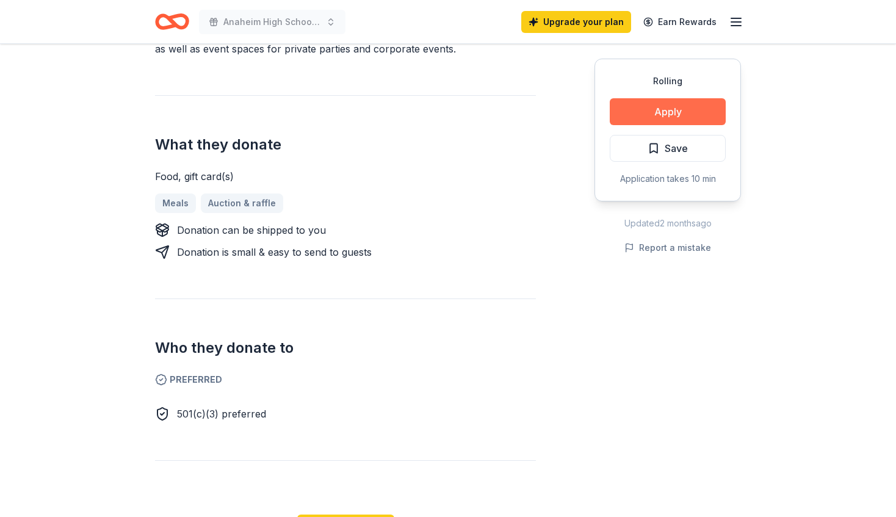
click at [655, 113] on button "Apply" at bounding box center [668, 111] width 116 height 27
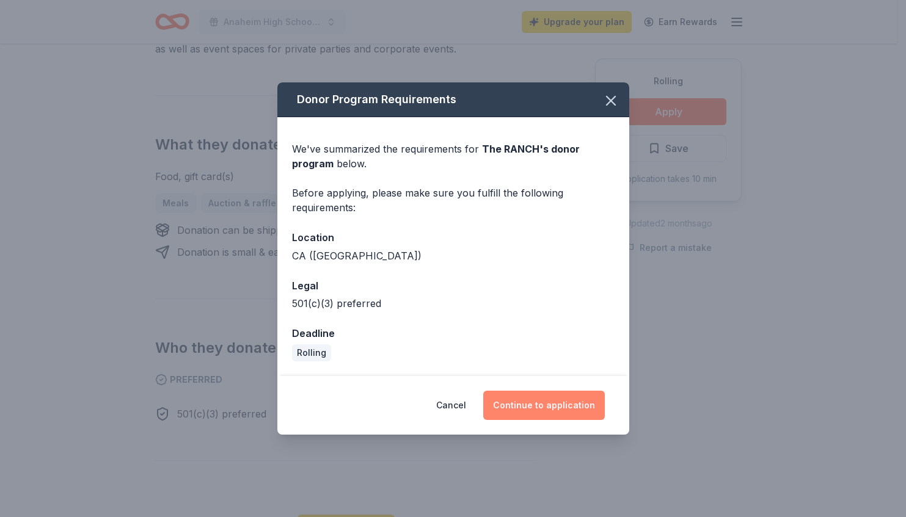
click at [533, 408] on button "Continue to application" at bounding box center [544, 405] width 122 height 29
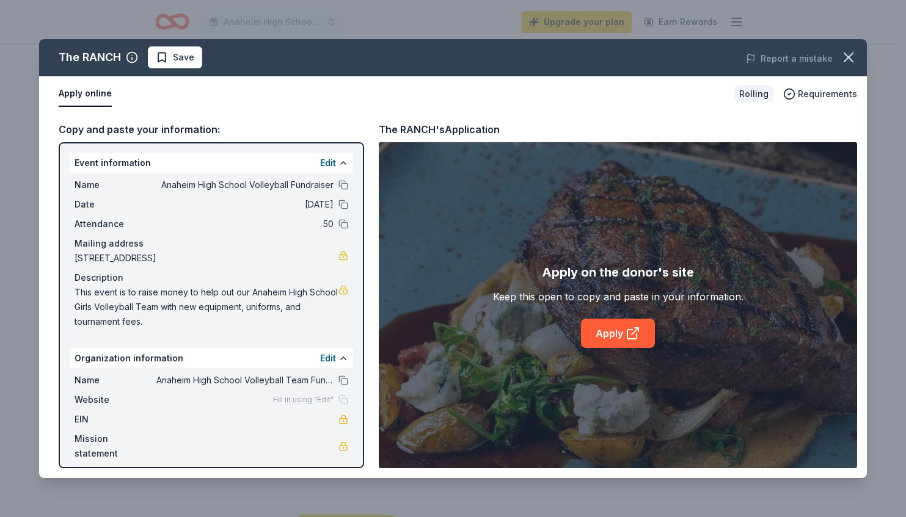
click at [71, 89] on button "Apply online" at bounding box center [85, 94] width 53 height 26
click at [94, 95] on button "Apply online" at bounding box center [85, 94] width 53 height 26
click at [633, 327] on icon at bounding box center [632, 333] width 15 height 15
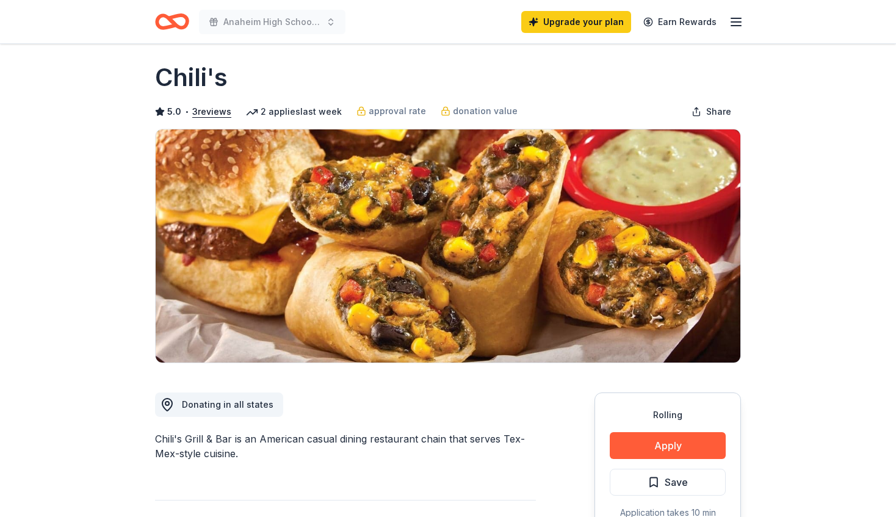
scroll to position [61, 0]
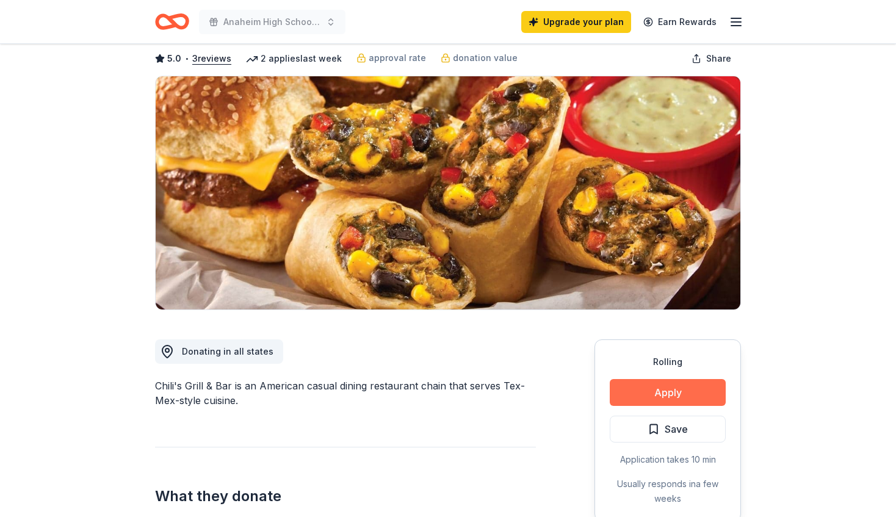
click at [683, 397] on button "Apply" at bounding box center [668, 392] width 116 height 27
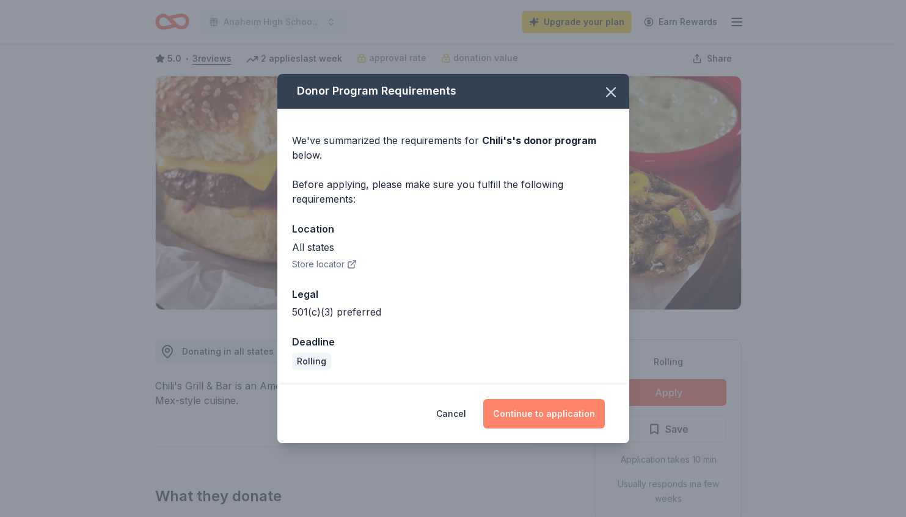
click at [535, 418] on button "Continue to application" at bounding box center [544, 413] width 122 height 29
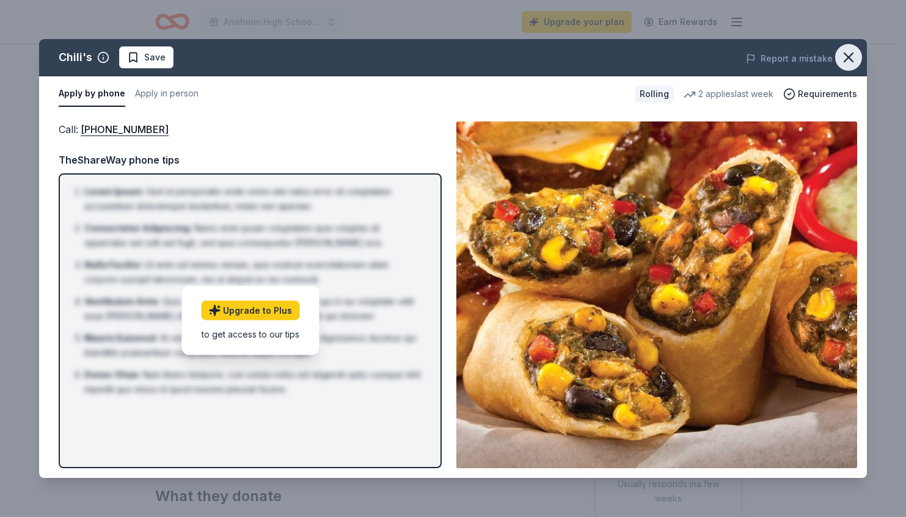
click at [842, 60] on icon "button" at bounding box center [848, 57] width 17 height 17
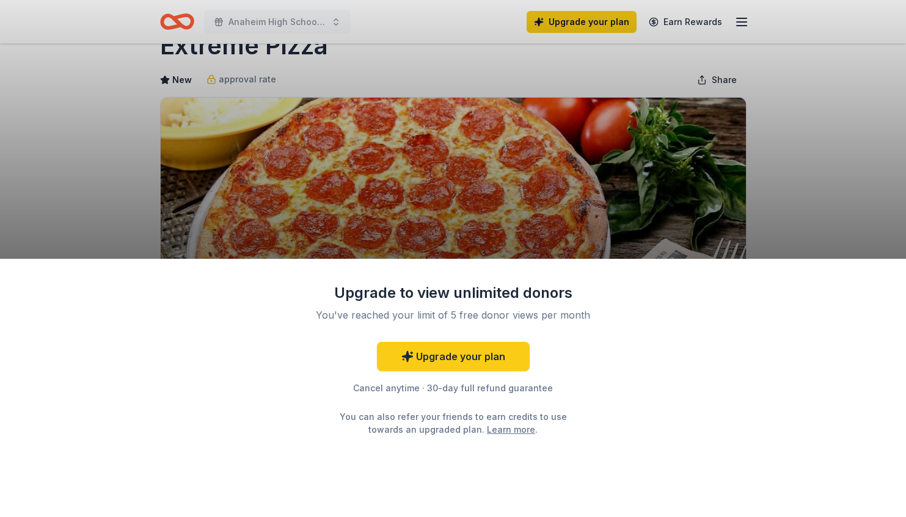
scroll to position [61, 0]
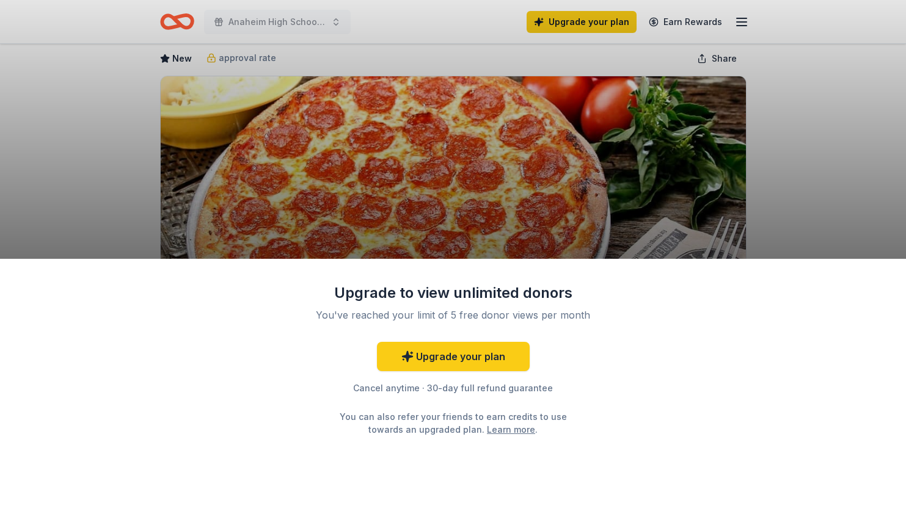
click at [874, 147] on div "Upgrade to view unlimited donors You've reached your limit of 5 free donor view…" at bounding box center [453, 258] width 906 height 517
click at [488, 351] on link "Upgrade your plan" at bounding box center [453, 356] width 153 height 29
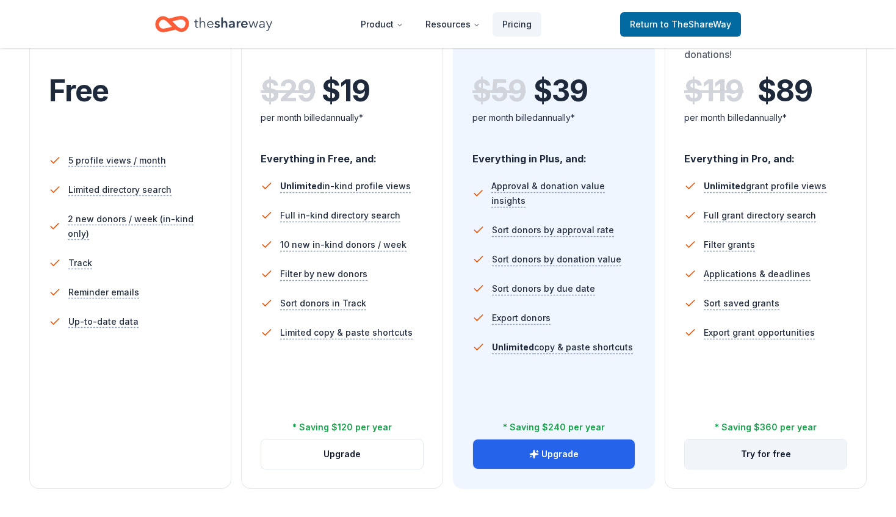
scroll to position [305, 0]
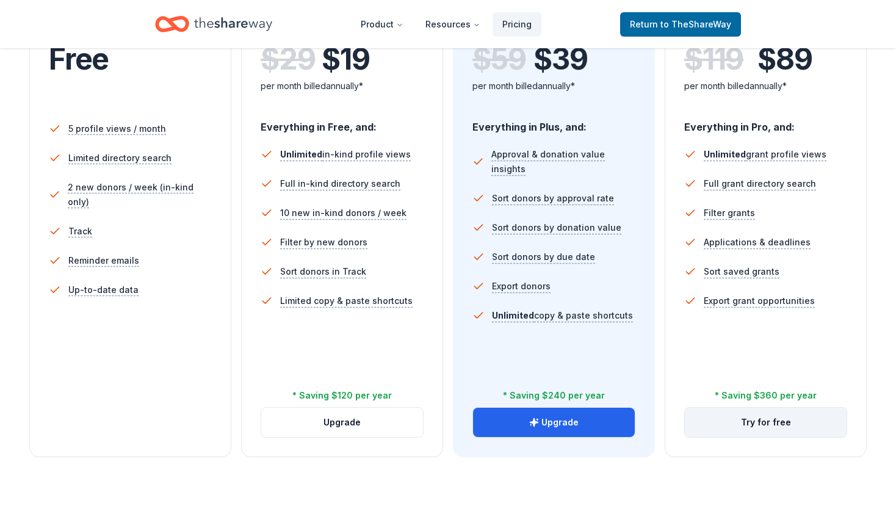
click at [772, 431] on button "Try for free" at bounding box center [766, 422] width 162 height 29
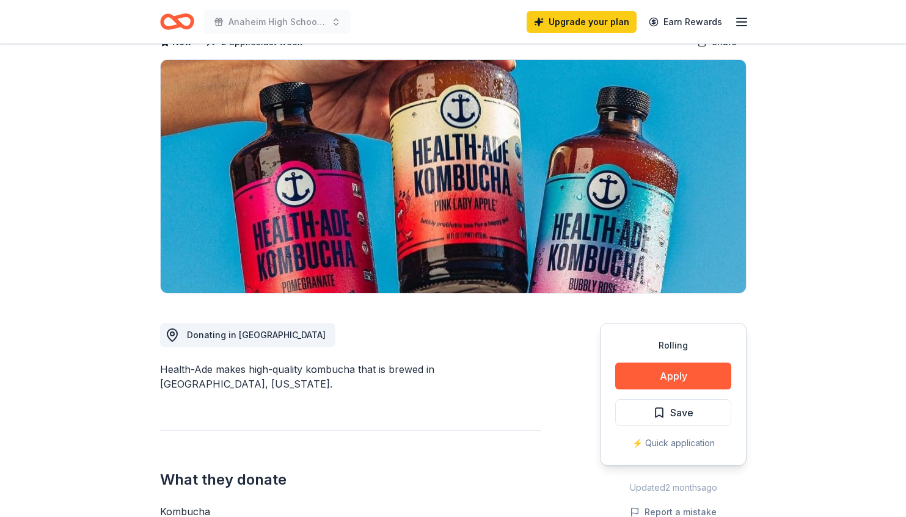
scroll to position [122, 0]
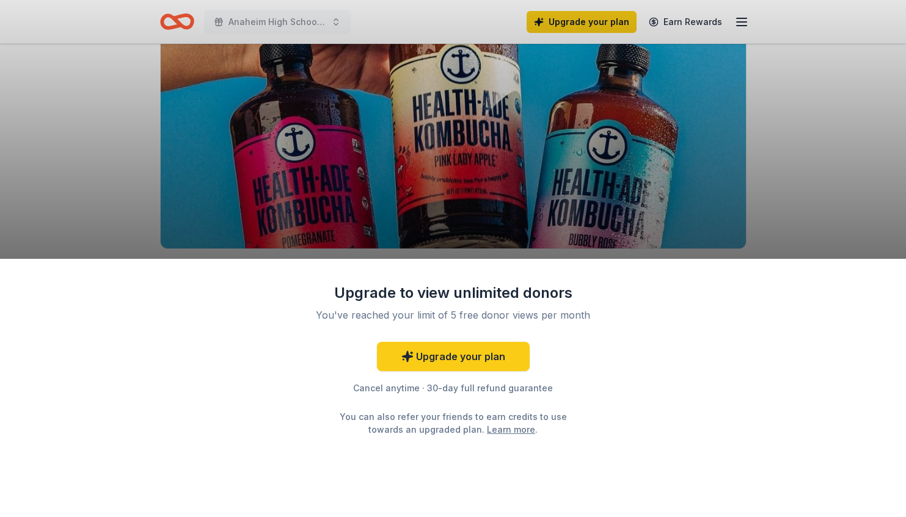
click at [802, 158] on div "Upgrade to view unlimited donors You've reached your limit of 5 free donor view…" at bounding box center [453, 258] width 906 height 517
click at [763, 160] on div "Upgrade to view unlimited donors You've reached your limit of 5 free donor view…" at bounding box center [453, 258] width 906 height 517
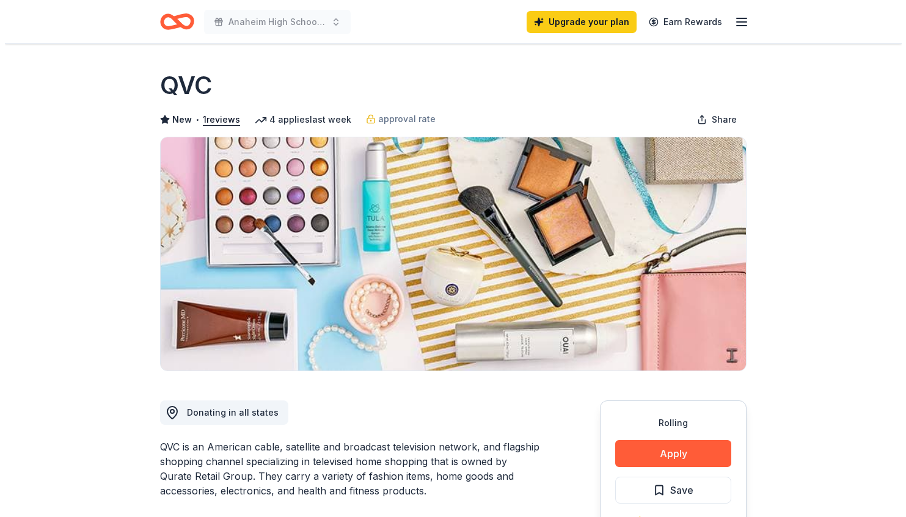
scroll to position [244, 0]
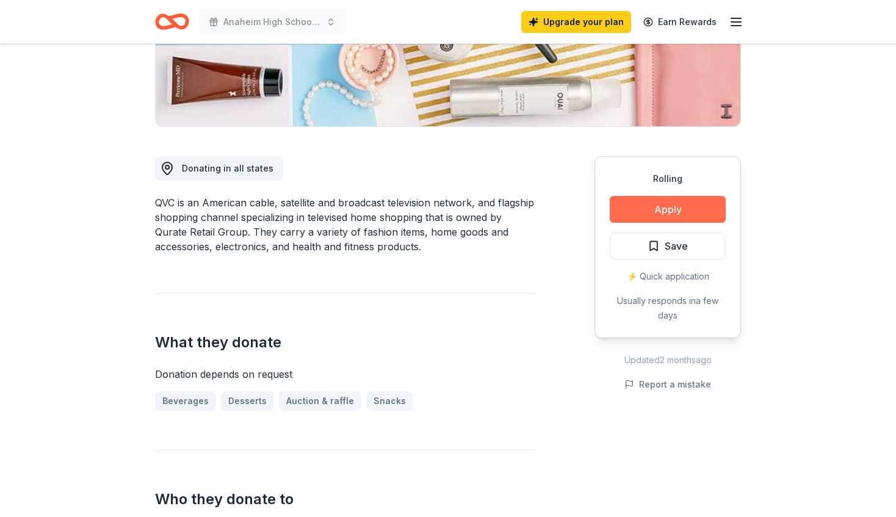
click at [687, 217] on button "Apply" at bounding box center [668, 209] width 116 height 27
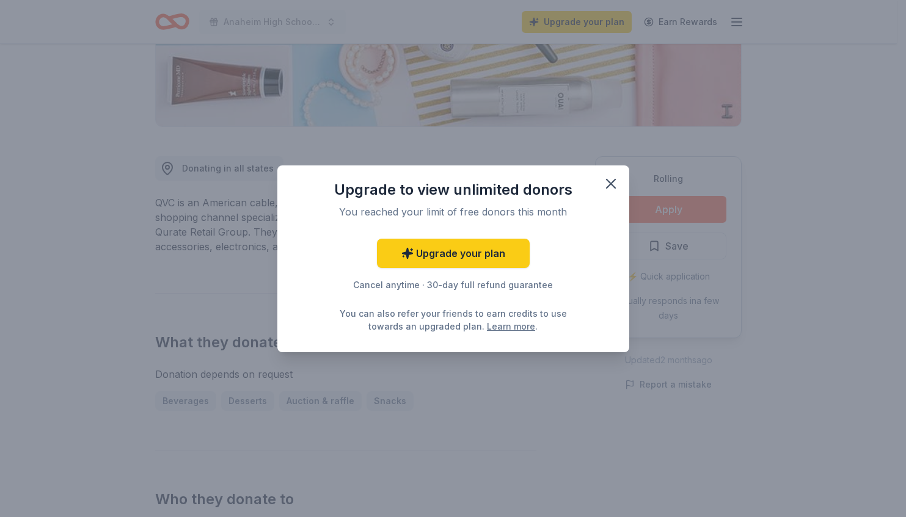
scroll to position [0, 0]
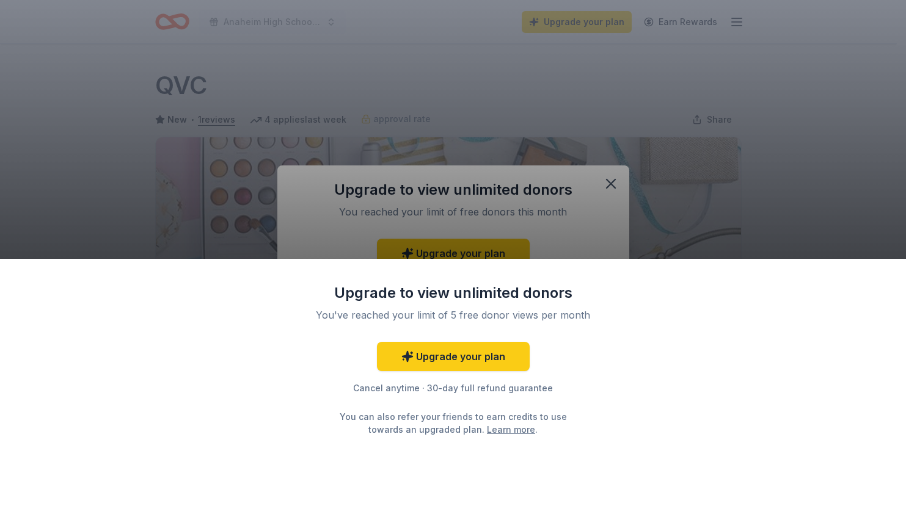
click at [626, 184] on div "Upgrade to view unlimited donors You've reached your limit of 5 free donor view…" at bounding box center [453, 258] width 906 height 517
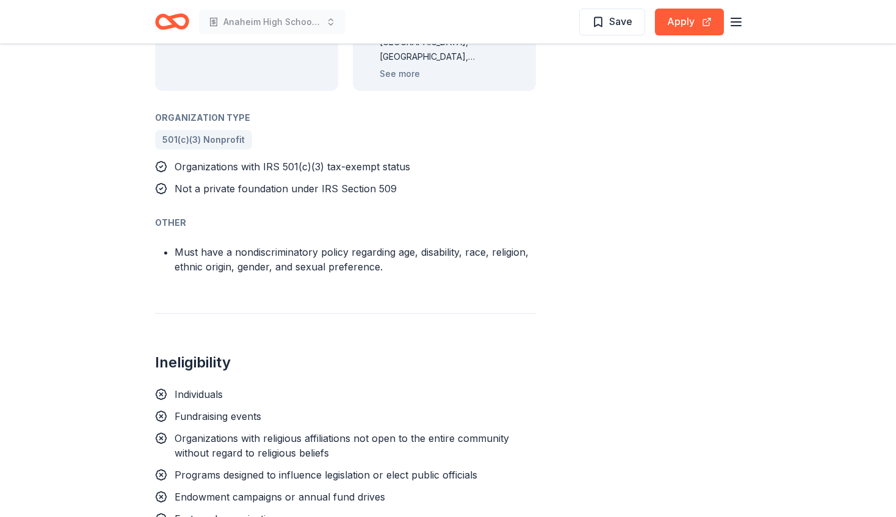
scroll to position [550, 0]
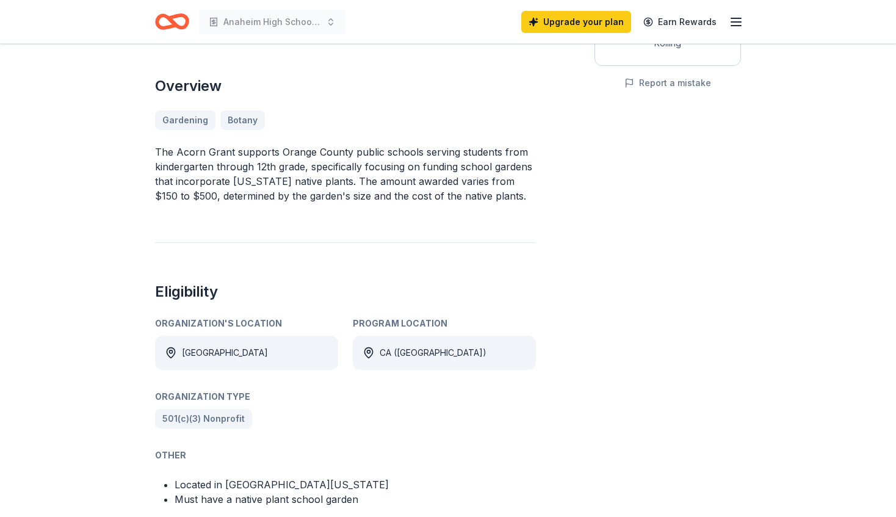
scroll to position [61, 0]
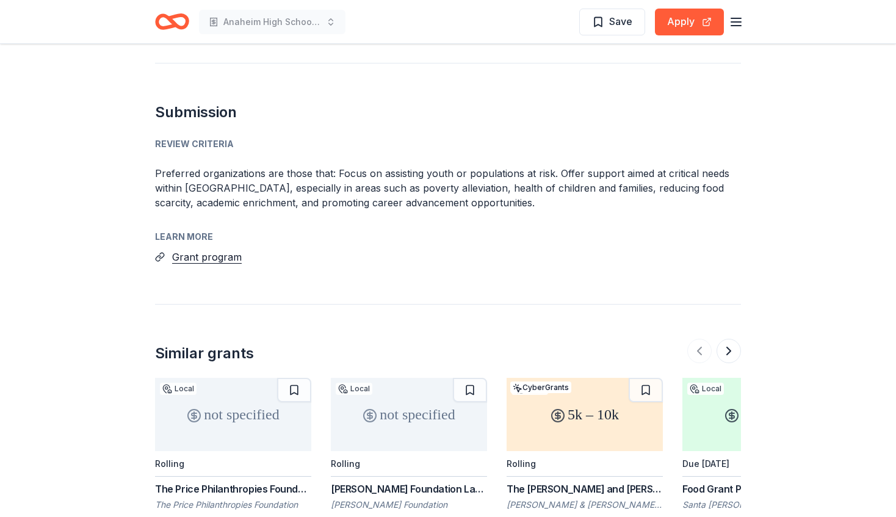
scroll to position [855, 0]
click at [206, 249] on button "Grant program" at bounding box center [207, 257] width 70 height 16
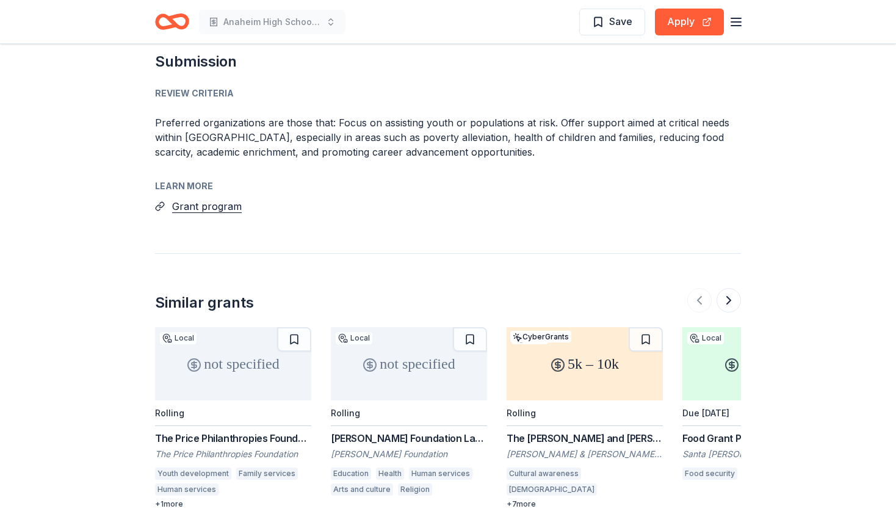
scroll to position [804, 0]
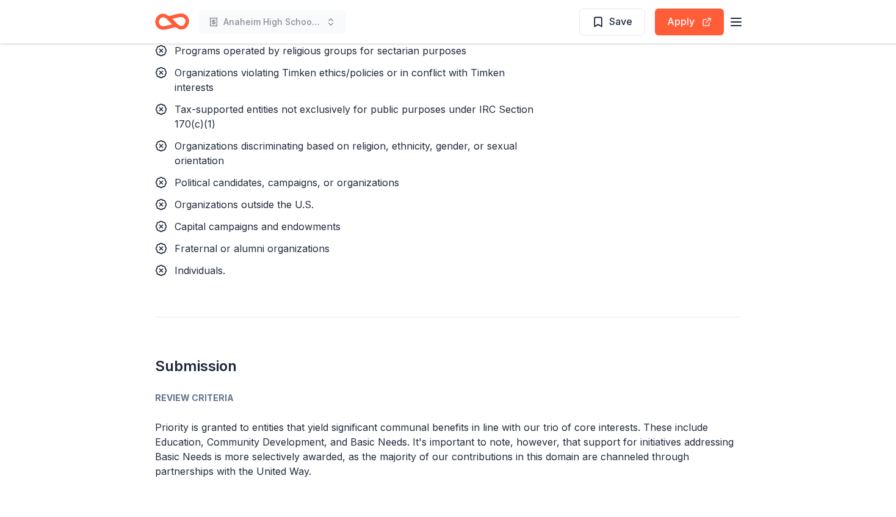
scroll to position [1221, 0]
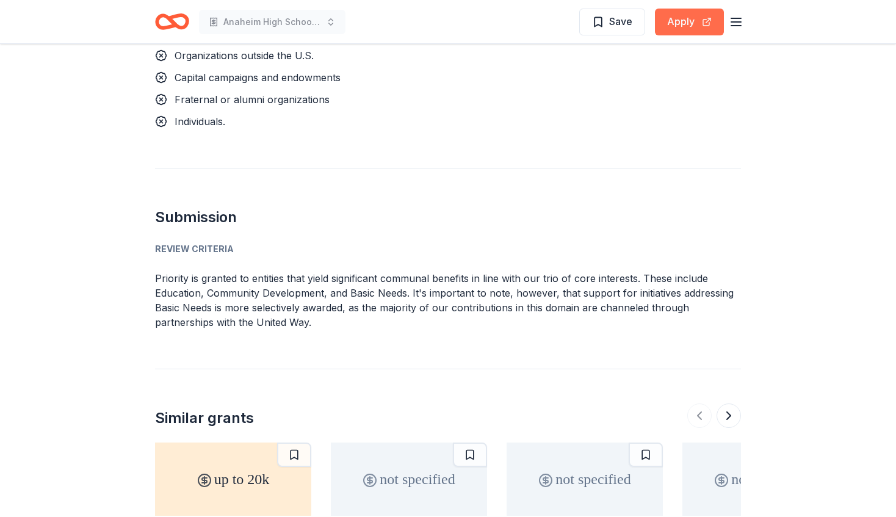
click at [698, 17] on button "Apply" at bounding box center [689, 22] width 69 height 27
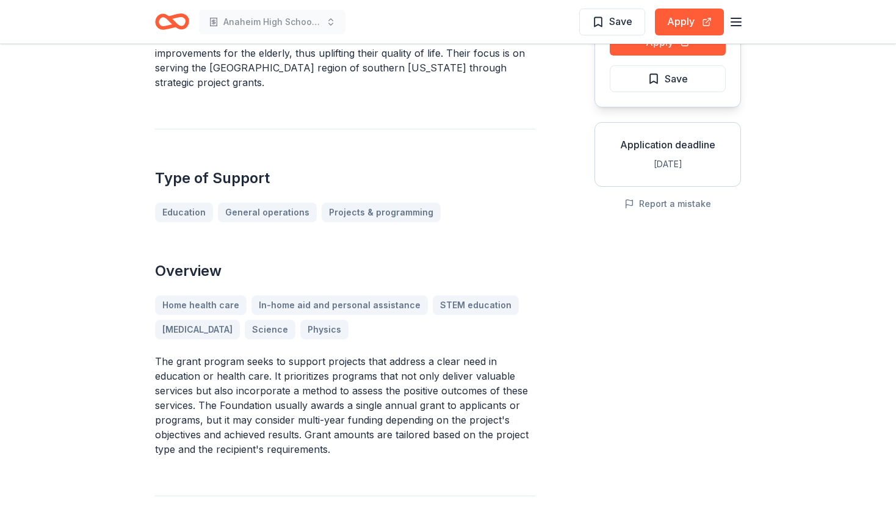
scroll to position [183, 0]
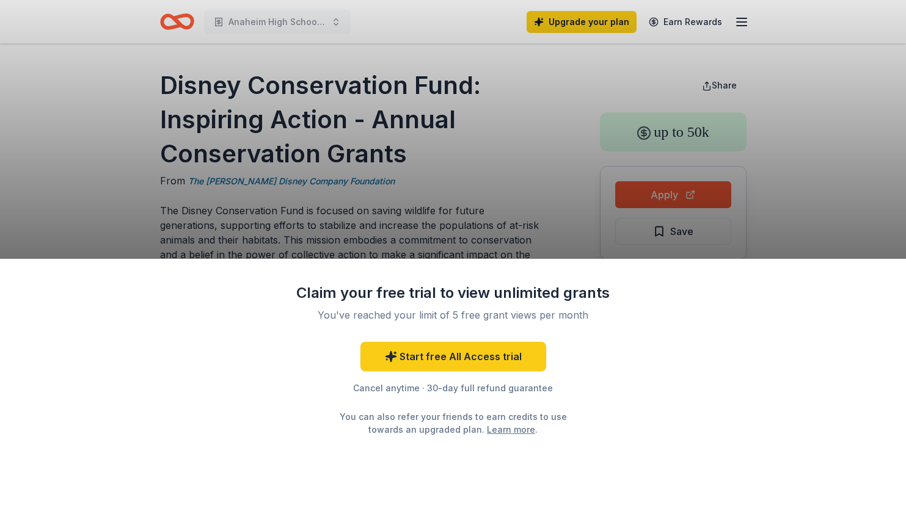
click at [485, 118] on div "Claim your free trial to view unlimited grants You've reached your limit of 5 f…" at bounding box center [453, 258] width 906 height 517
